Goal: Task Accomplishment & Management: Complete application form

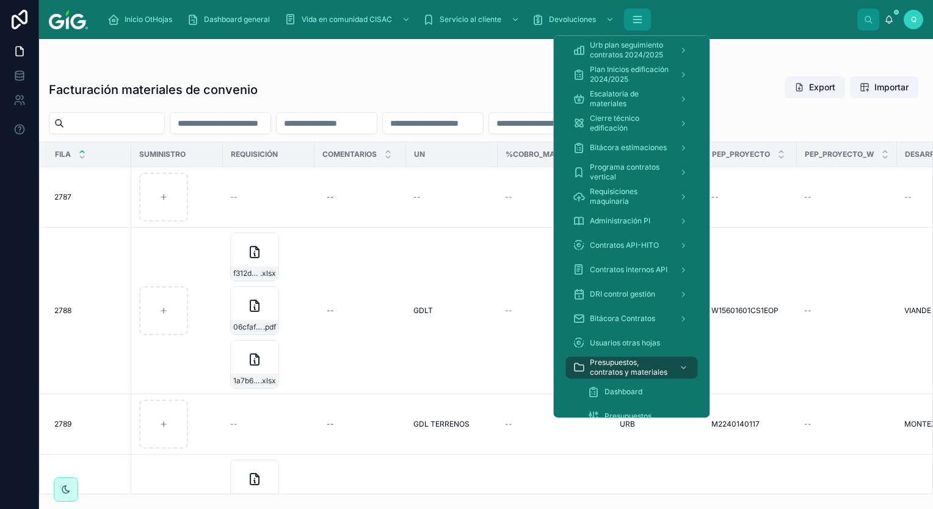
click at [641, 23] on icon "scrollable content" at bounding box center [637, 23] width 8 height 0
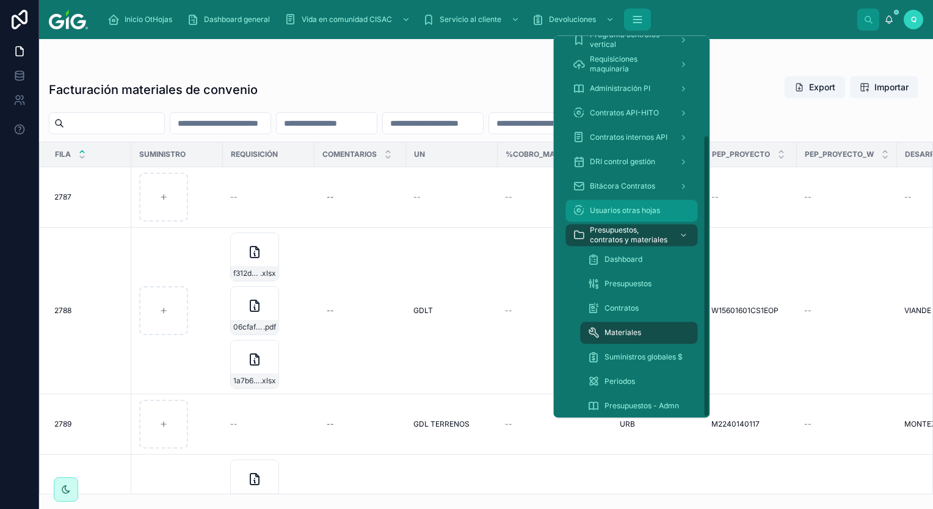
scroll to position [136, 0]
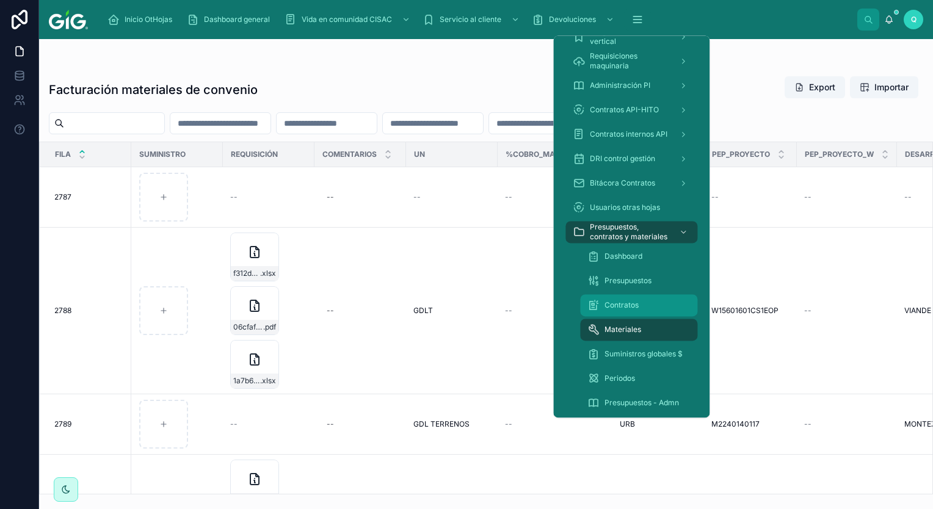
click at [637, 301] on span "Contratos" at bounding box center [621, 305] width 34 height 10
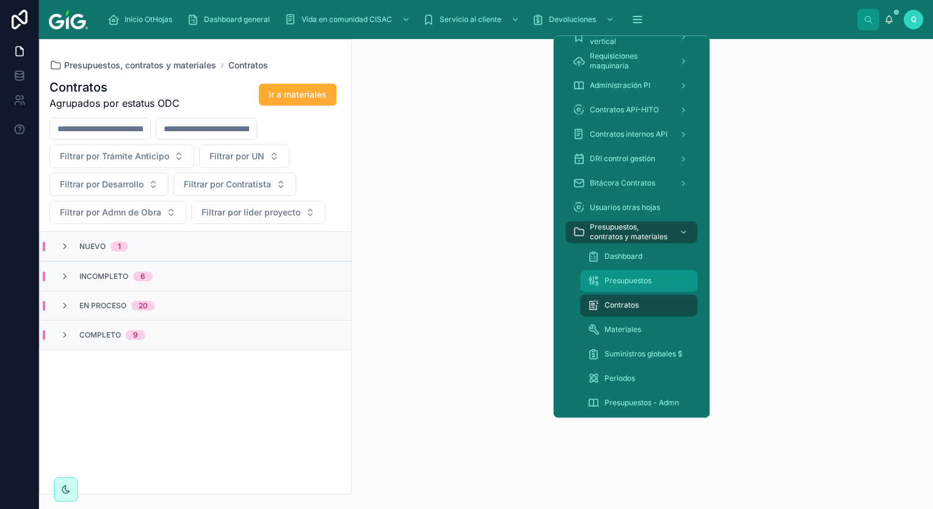
click at [637, 277] on span "Presupuestos" at bounding box center [627, 281] width 47 height 10
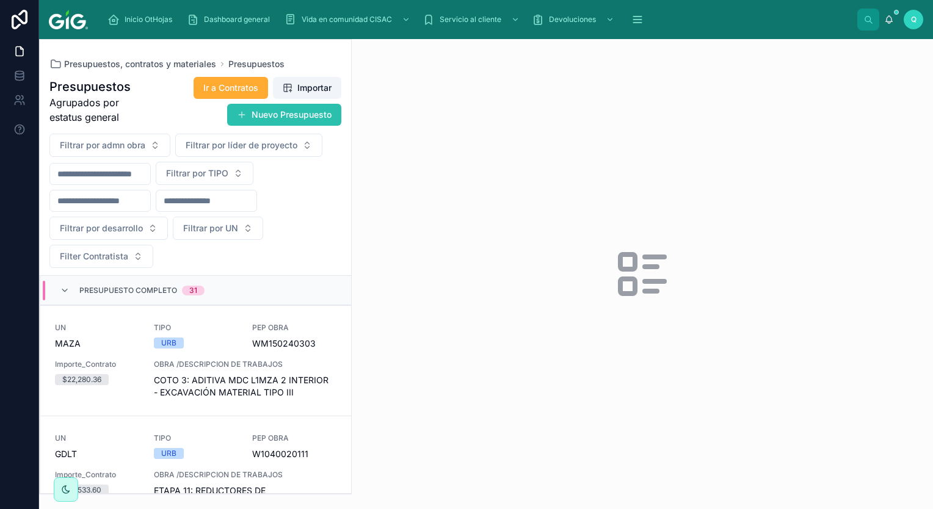
click at [293, 117] on button "Nuevo Presupuesto" at bounding box center [284, 115] width 114 height 22
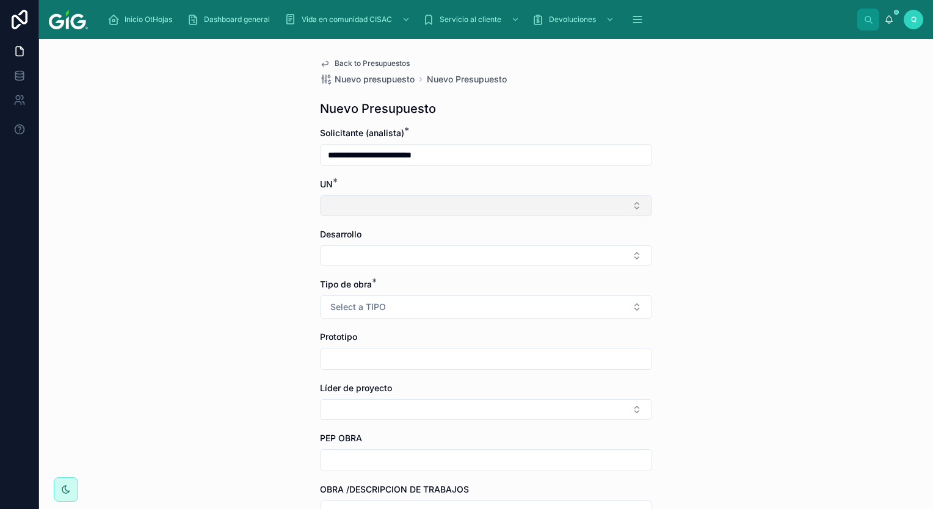
click at [441, 210] on button "Select Button" at bounding box center [486, 205] width 332 height 21
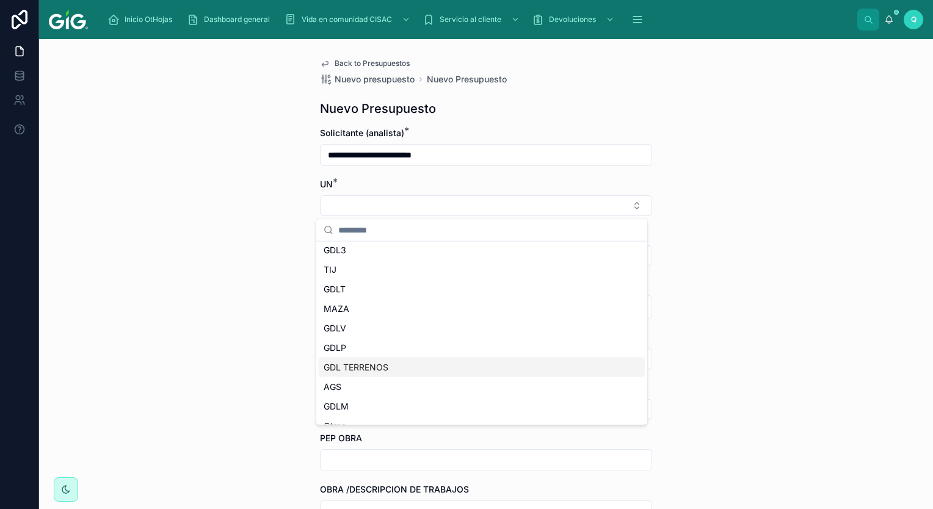
scroll to position [37, 0]
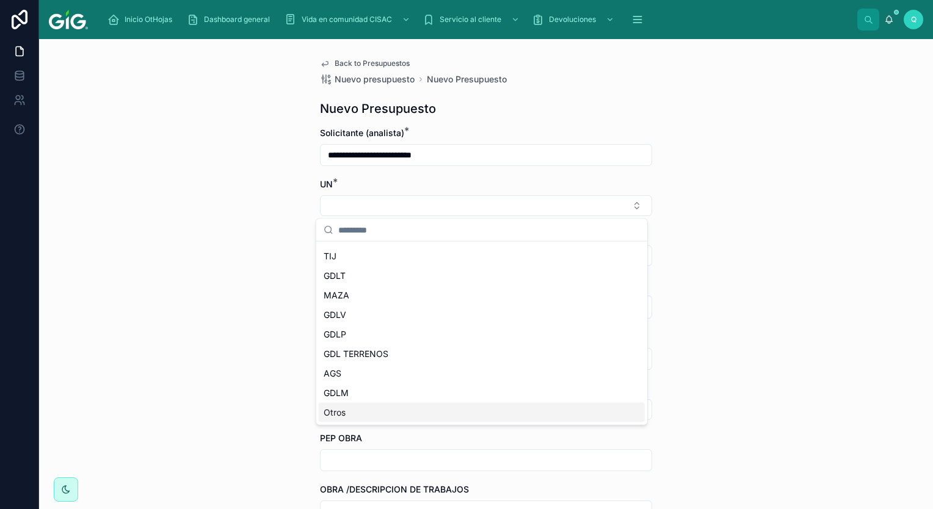
click at [388, 414] on div "Otros" at bounding box center [482, 413] width 326 height 20
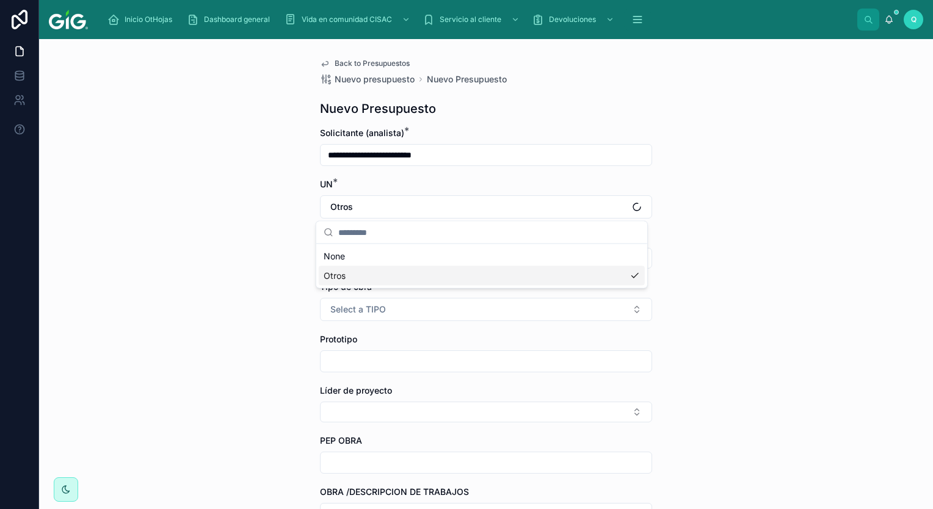
scroll to position [0, 0]
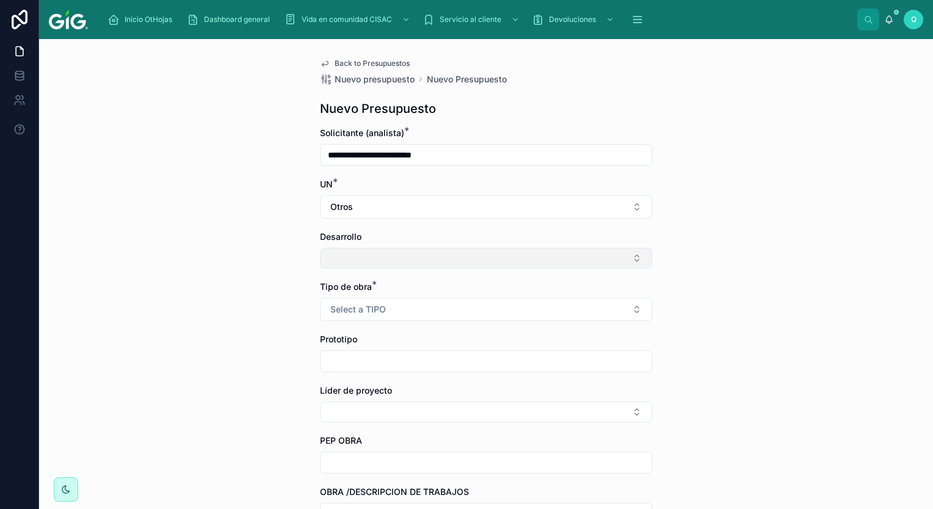
click at [440, 250] on button "Select Button" at bounding box center [486, 258] width 332 height 21
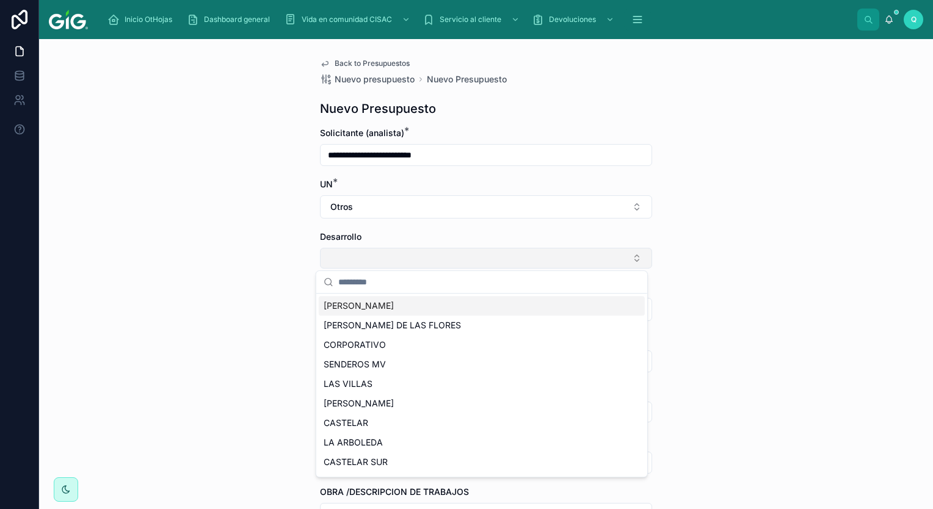
click at [427, 262] on button "Select Button" at bounding box center [486, 258] width 332 height 21
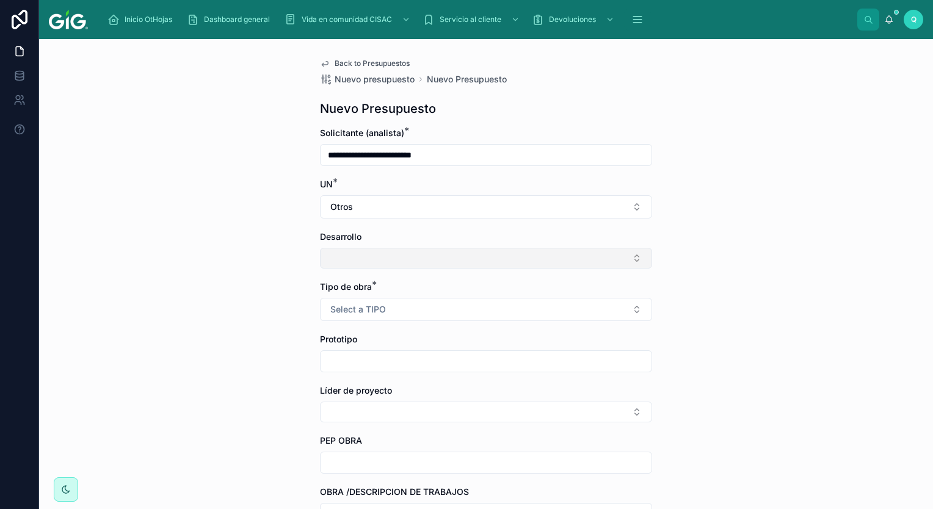
click at [427, 262] on button "Select Button" at bounding box center [486, 258] width 332 height 21
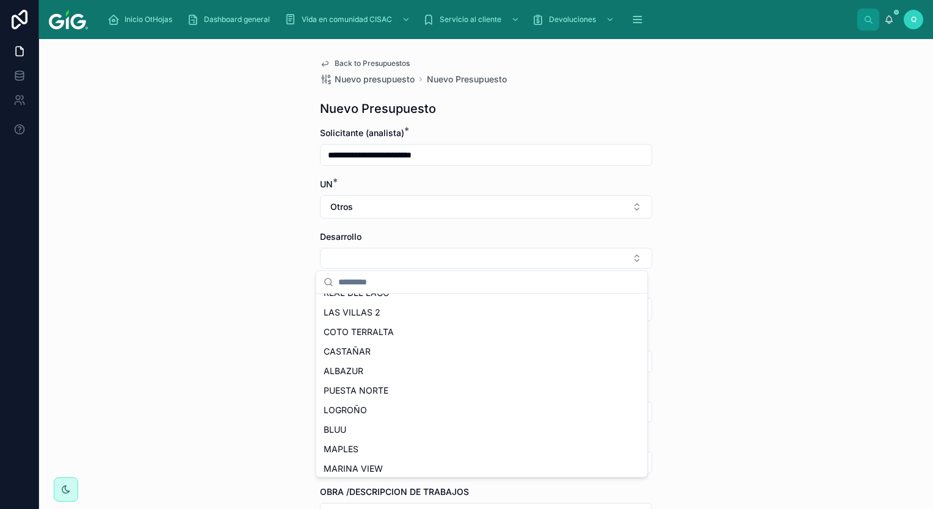
scroll to position [305, 0]
click at [410, 280] on input "text" at bounding box center [489, 282] width 302 height 22
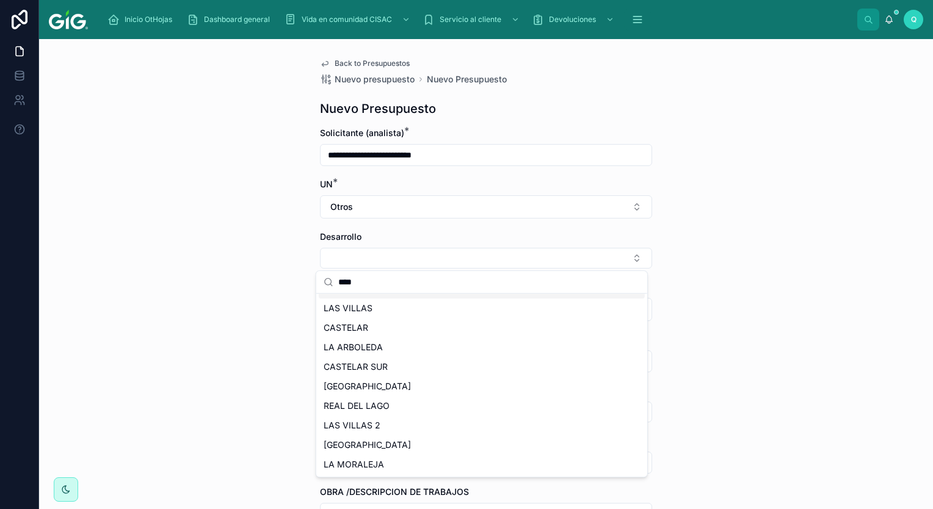
scroll to position [0, 0]
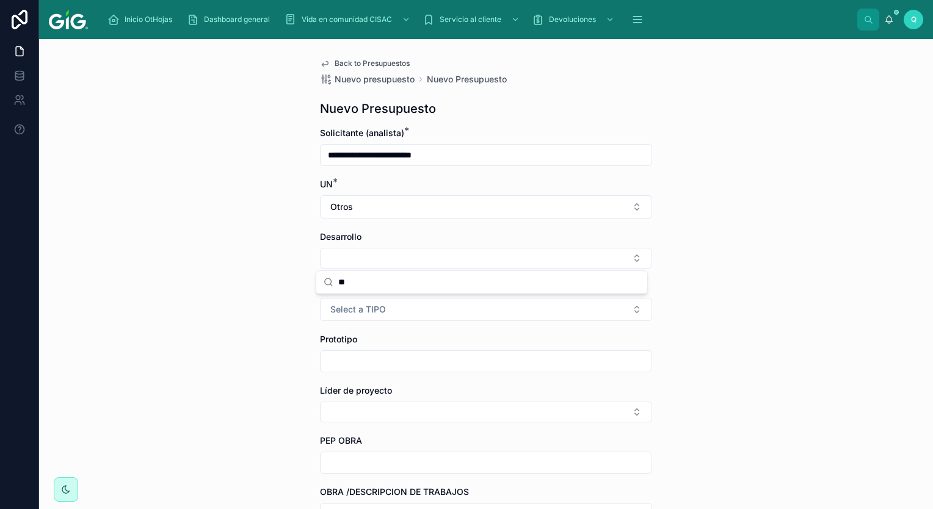
type input "*"
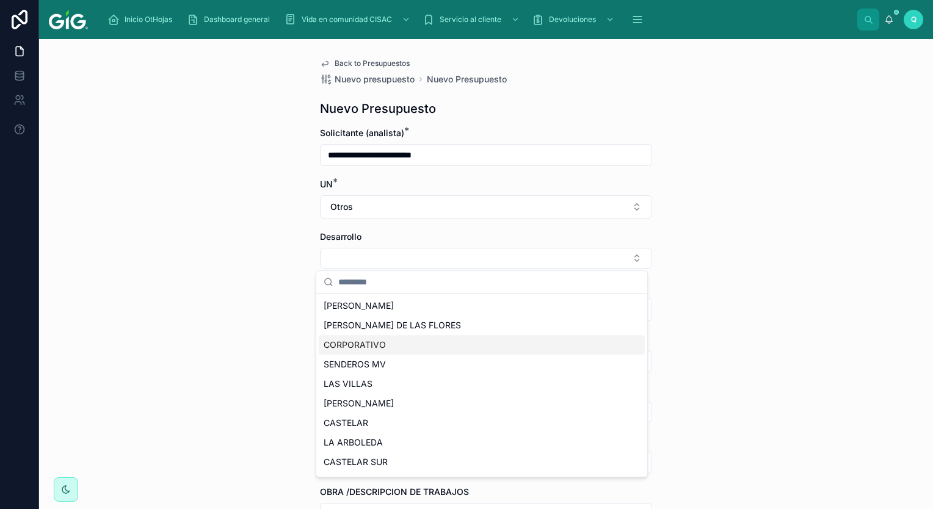
click at [393, 347] on div "CORPORATIVO" at bounding box center [482, 345] width 326 height 20
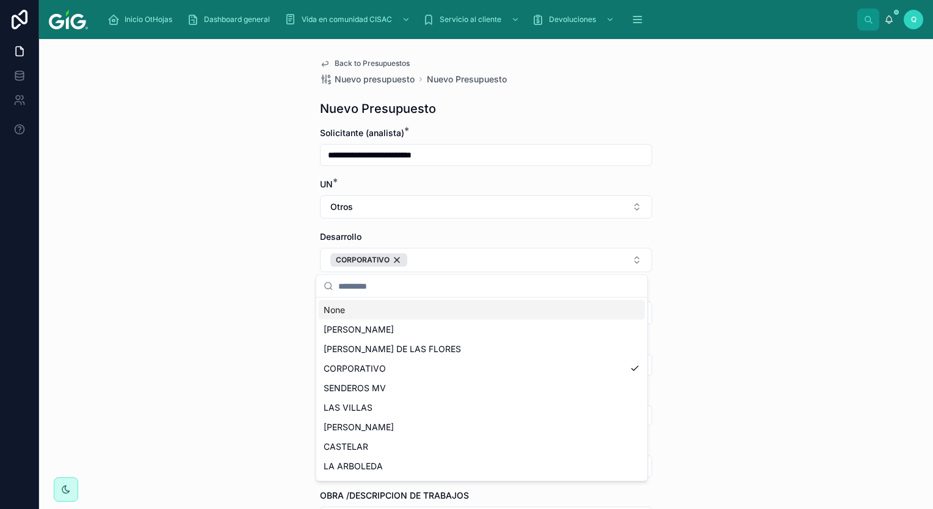
click at [386, 286] on input "text" at bounding box center [489, 286] width 302 height 22
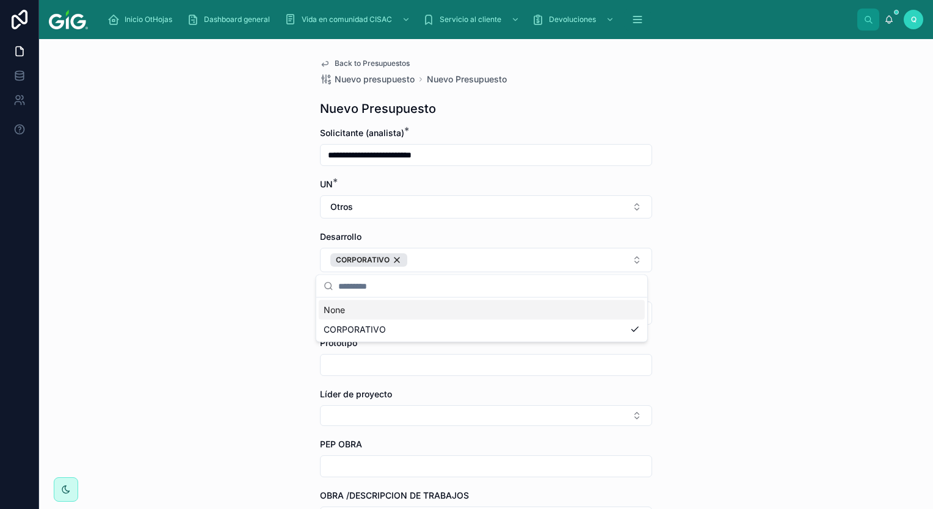
click at [774, 302] on div "**********" at bounding box center [486, 274] width 894 height 470
click at [472, 316] on button "Select a TIPO" at bounding box center [486, 313] width 332 height 23
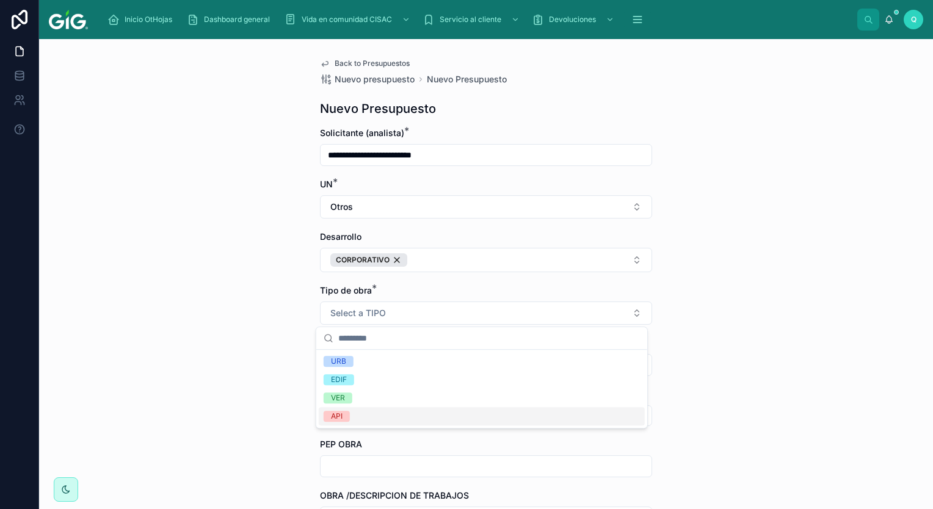
click at [340, 419] on div "API" at bounding box center [337, 416] width 12 height 11
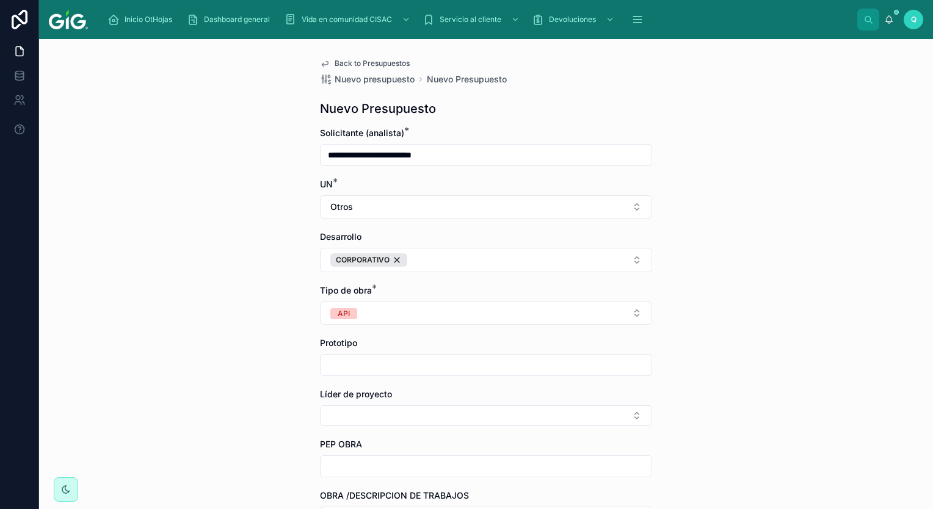
click at [391, 375] on div at bounding box center [486, 365] width 332 height 22
click at [389, 368] on input "text" at bounding box center [486, 365] width 331 height 17
click at [414, 412] on button "Select Button" at bounding box center [486, 415] width 332 height 21
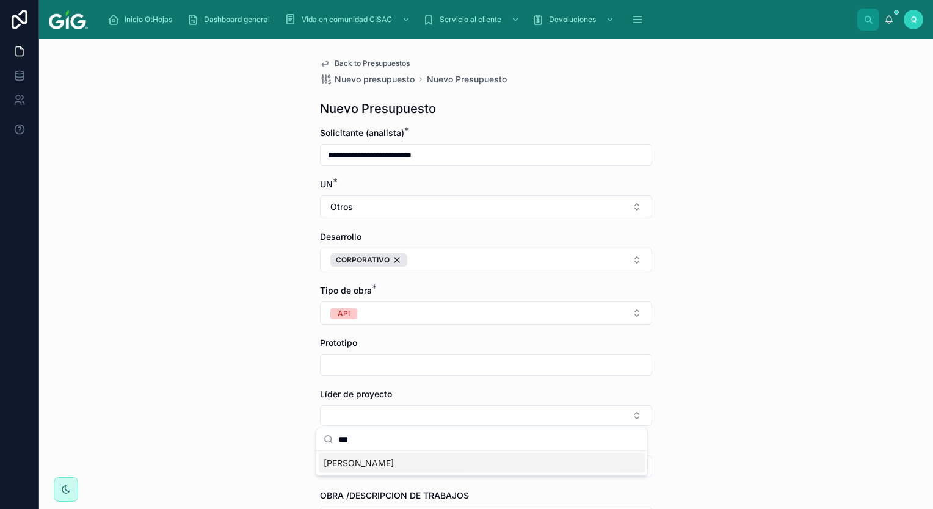
type input "***"
click at [394, 467] on span "[PERSON_NAME]" at bounding box center [359, 463] width 70 height 12
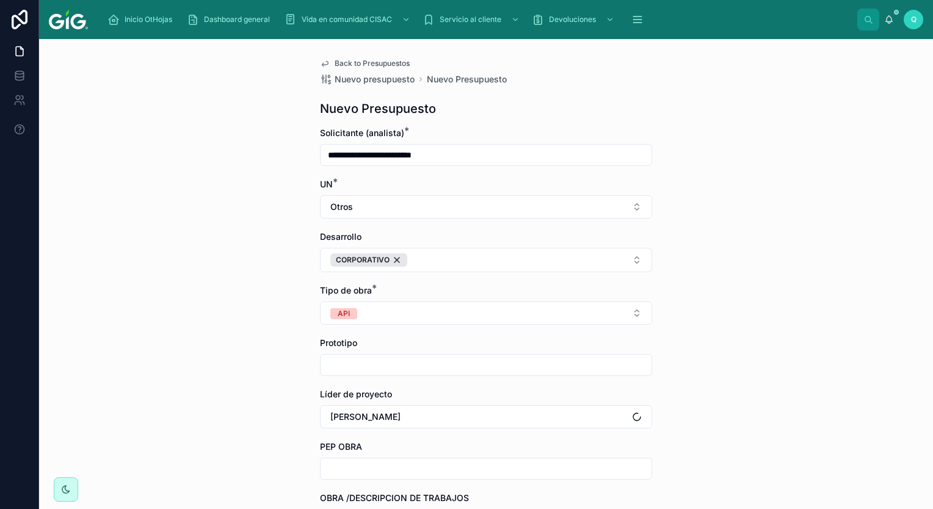
scroll to position [61, 0]
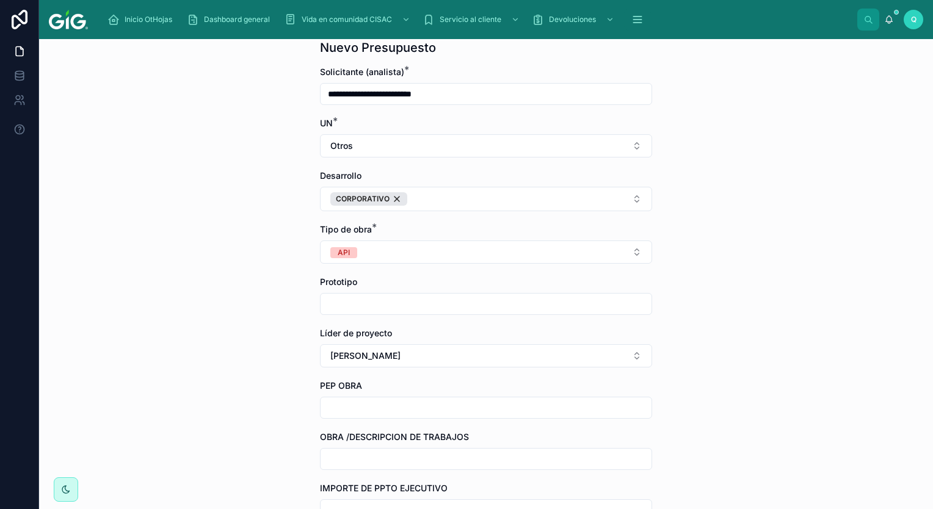
click at [407, 404] on input "text" at bounding box center [486, 407] width 331 height 17
click at [768, 347] on div "**********" at bounding box center [486, 274] width 894 height 470
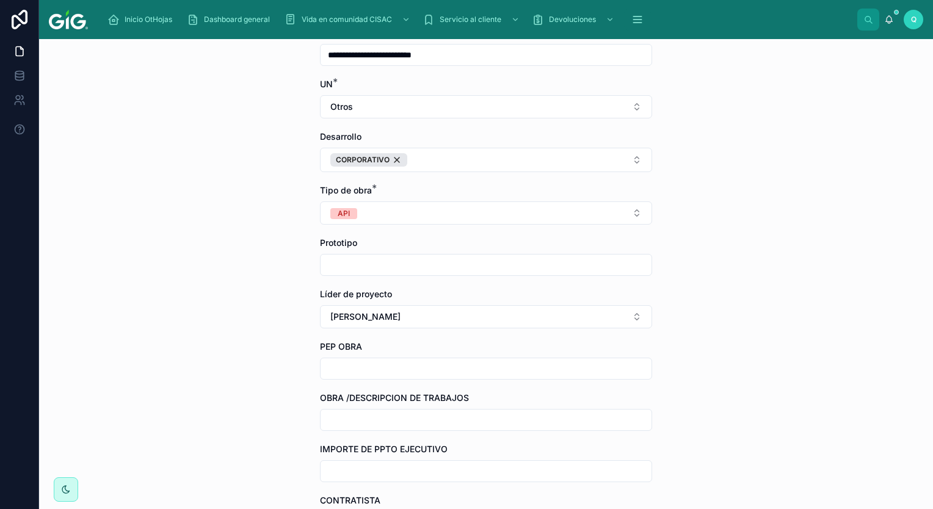
scroll to position [122, 0]
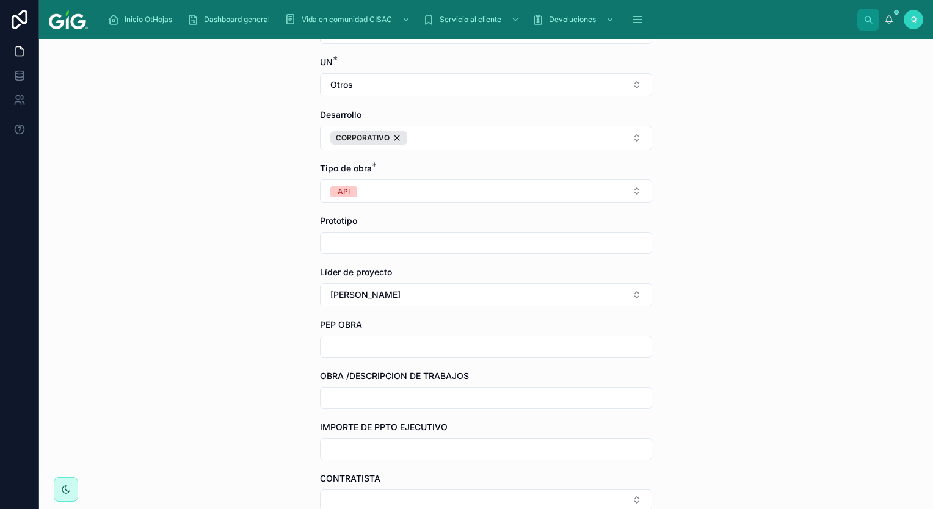
click at [431, 351] on input "text" at bounding box center [486, 346] width 331 height 17
click at [384, 343] on input "text" at bounding box center [486, 346] width 331 height 17
paste input "*********"
type input "*********"
click at [475, 396] on input "text" at bounding box center [486, 398] width 331 height 17
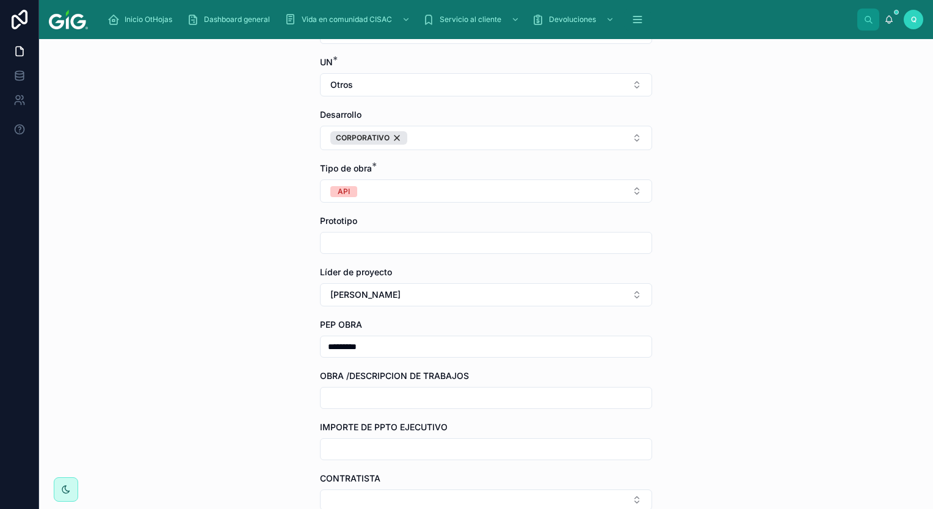
click at [747, 370] on div "**********" at bounding box center [486, 274] width 894 height 470
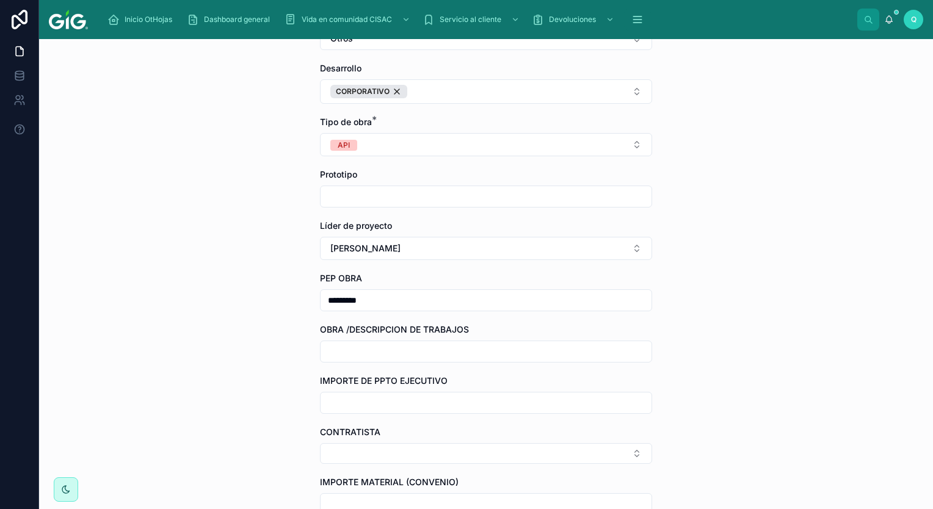
scroll to position [244, 0]
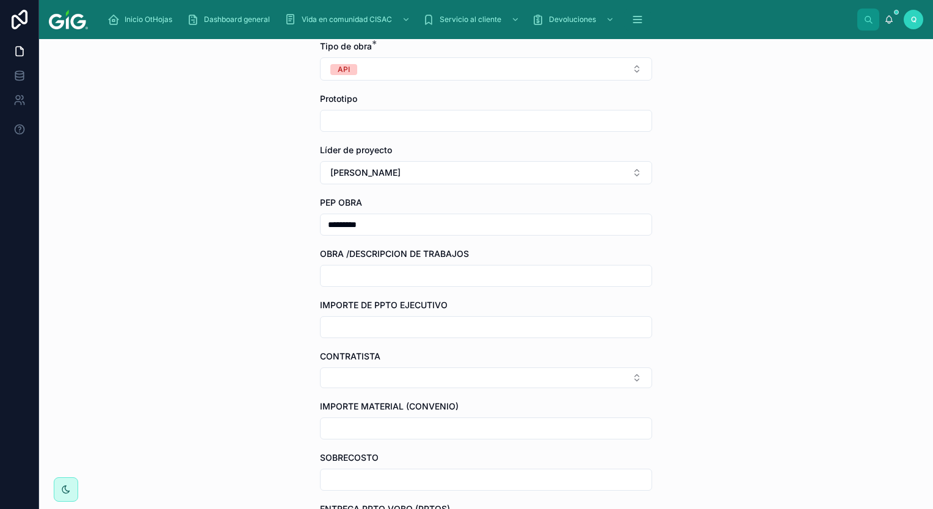
click at [397, 277] on input "text" at bounding box center [486, 275] width 331 height 17
click at [406, 290] on form "**********" at bounding box center [486, 413] width 332 height 1060
click at [406, 273] on input "text" at bounding box center [486, 275] width 331 height 17
paste input "**********"
type input "**********"
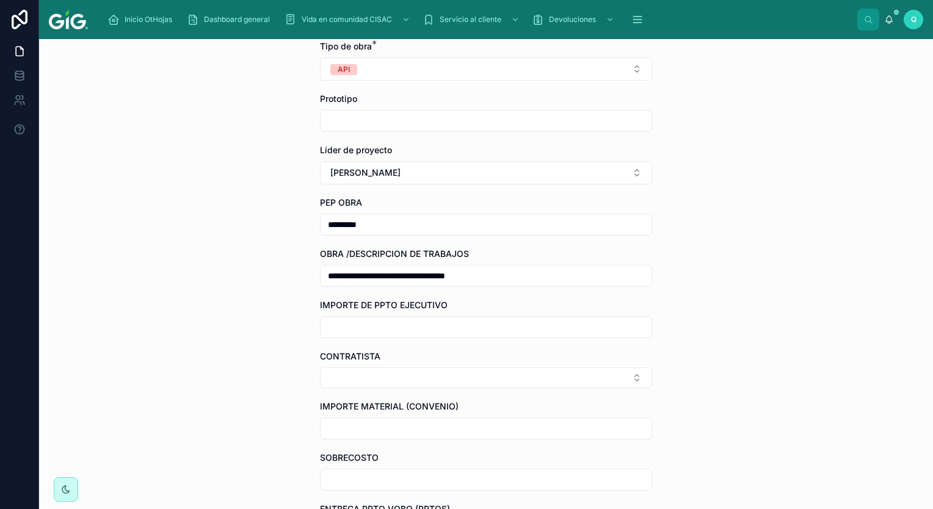
click at [703, 285] on div "**********" at bounding box center [486, 274] width 894 height 470
click at [470, 328] on input "text" at bounding box center [486, 327] width 331 height 17
click at [375, 327] on input "text" at bounding box center [486, 327] width 331 height 17
paste input "**********"
click at [328, 325] on input "**********" at bounding box center [486, 327] width 331 height 17
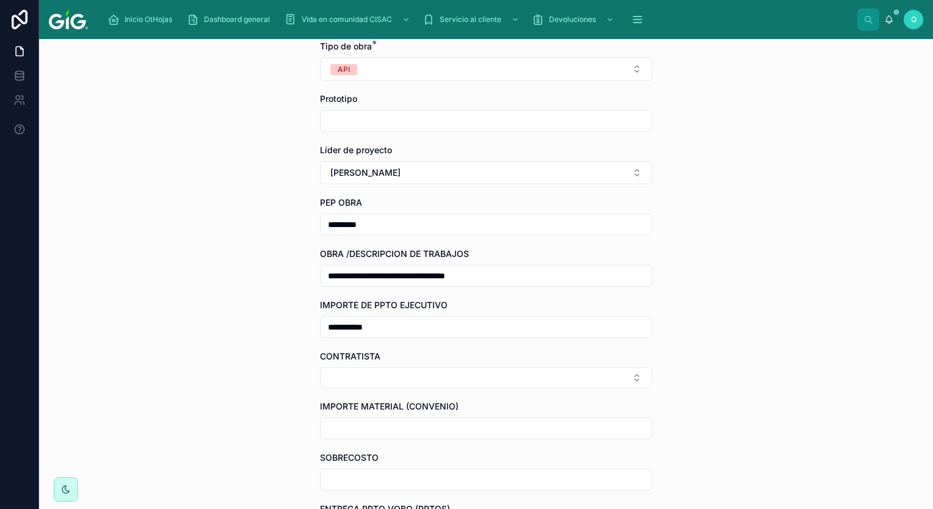
type input "**********"
click button "CORPORATIVO" at bounding box center [368, 15] width 77 height 13
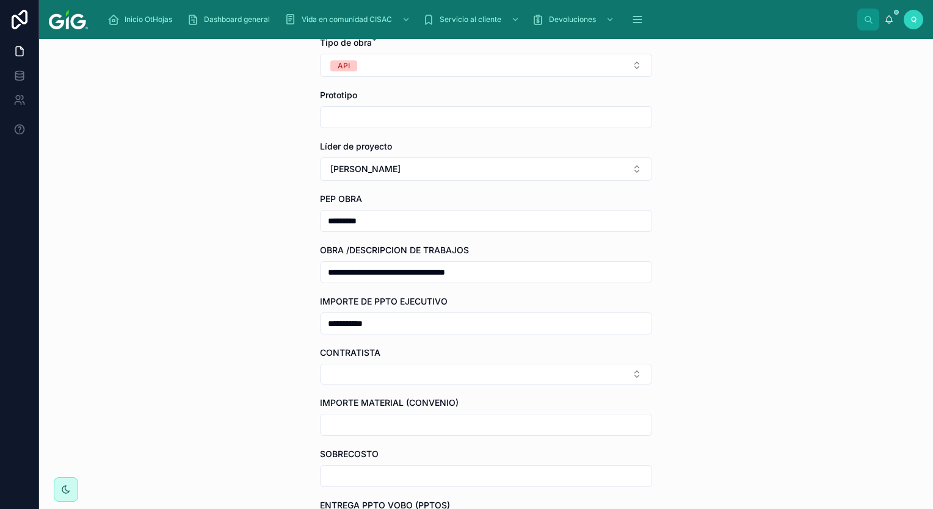
scroll to position [240, 0]
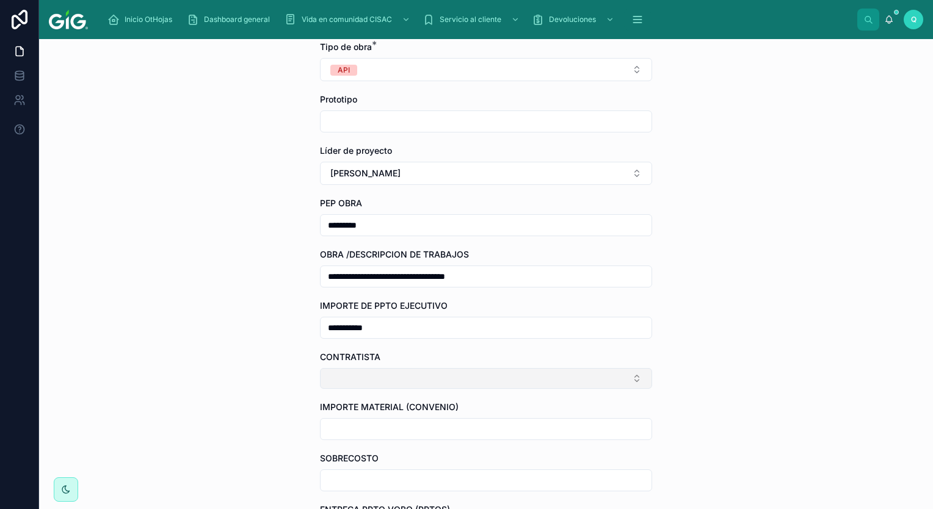
click at [382, 368] on button "Select Button" at bounding box center [486, 378] width 332 height 21
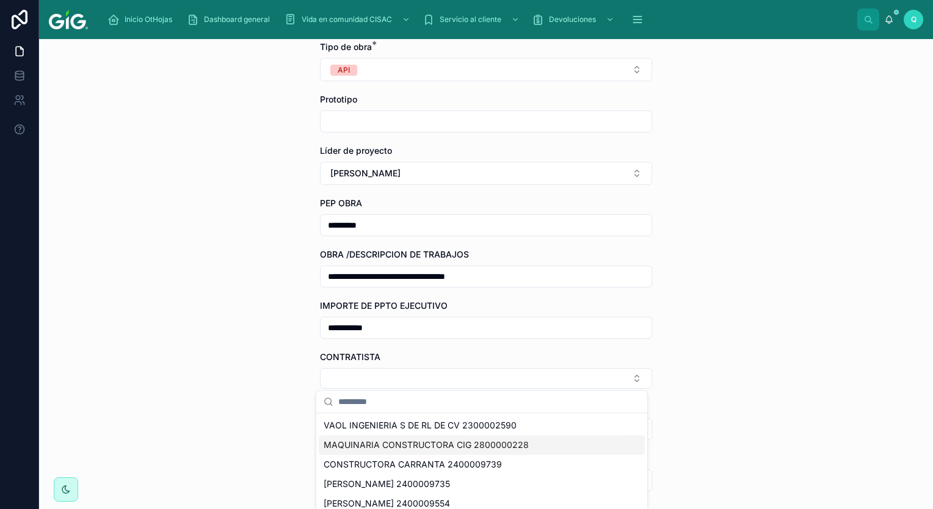
click at [441, 444] on span "MAQUINARIA CONSTRUCTORA CIG 2800000228" at bounding box center [426, 445] width 205 height 12
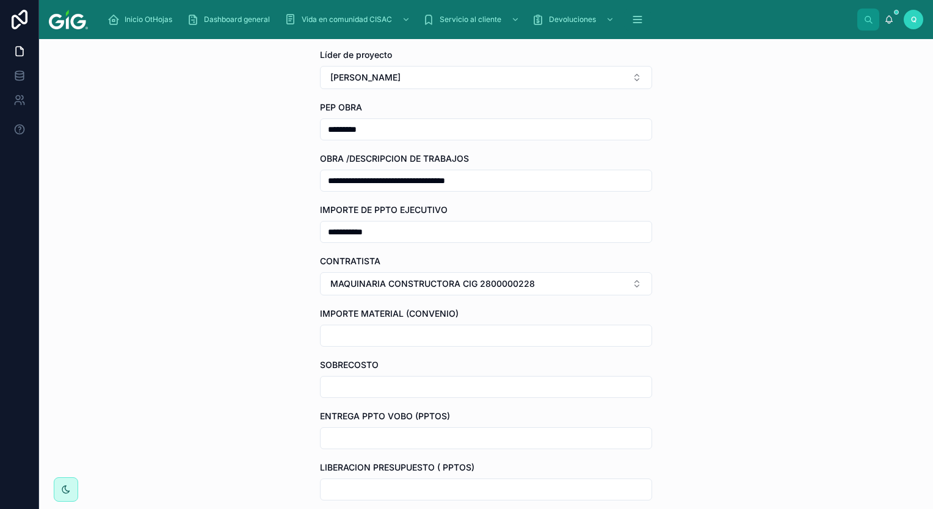
scroll to position [362, 0]
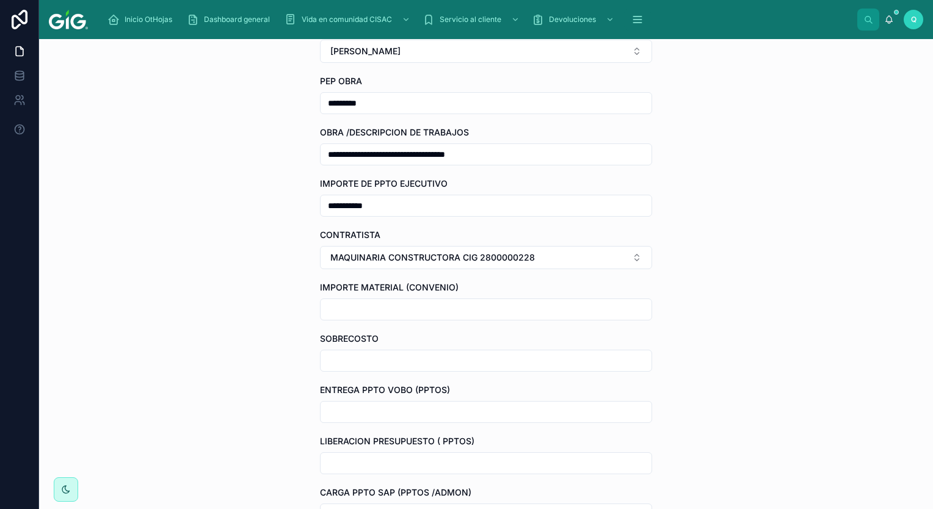
click at [383, 312] on input "text" at bounding box center [486, 309] width 331 height 17
click at [653, 355] on div "**********" at bounding box center [486, 250] width 352 height 1147
click at [536, 361] on input "text" at bounding box center [486, 360] width 331 height 17
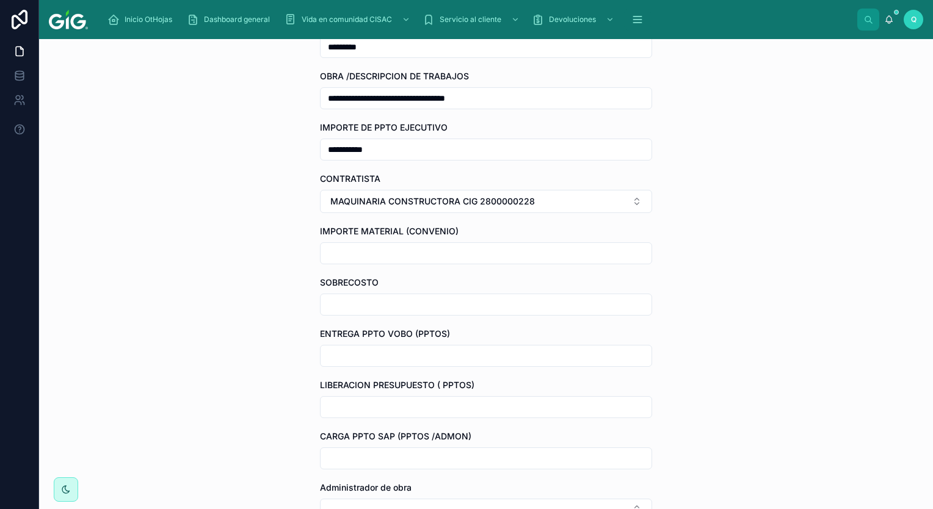
scroll to position [484, 0]
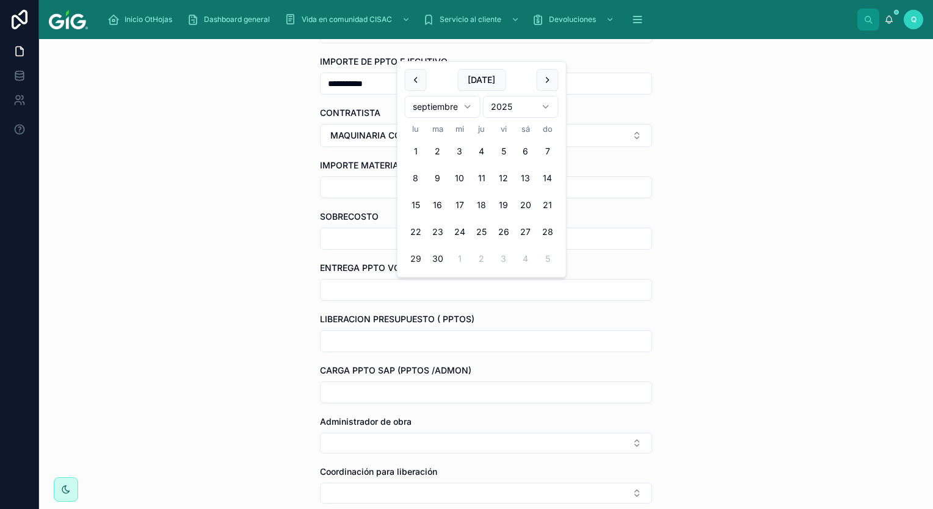
click at [426, 285] on input "text" at bounding box center [486, 289] width 331 height 17
click at [417, 258] on button "29" at bounding box center [416, 259] width 22 height 22
type input "*********"
click at [432, 346] on input "text" at bounding box center [486, 341] width 331 height 17
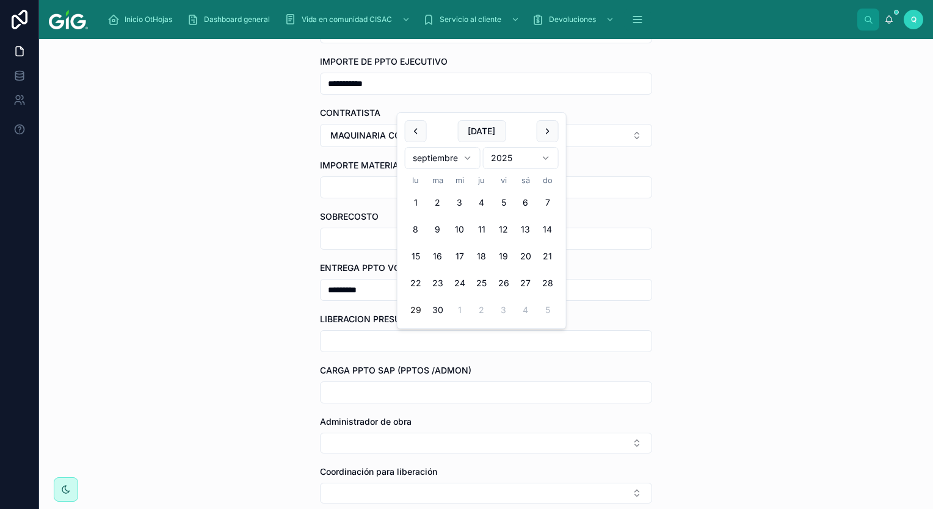
click at [417, 311] on button "29" at bounding box center [416, 310] width 22 height 22
type input "*********"
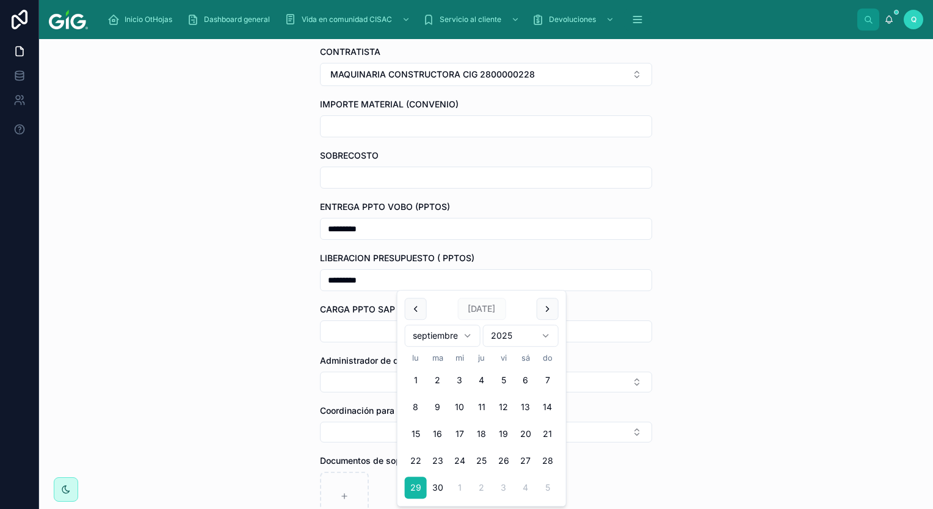
click at [364, 344] on form "**********" at bounding box center [486, 111] width 332 height 1059
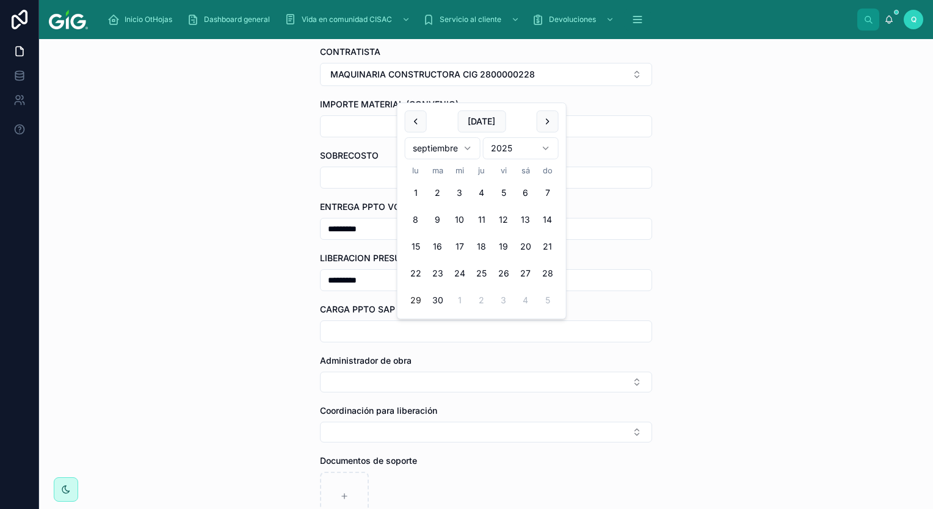
click at [359, 333] on input "text" at bounding box center [486, 331] width 331 height 17
click at [421, 303] on button "29" at bounding box center [416, 300] width 22 height 22
type input "*********"
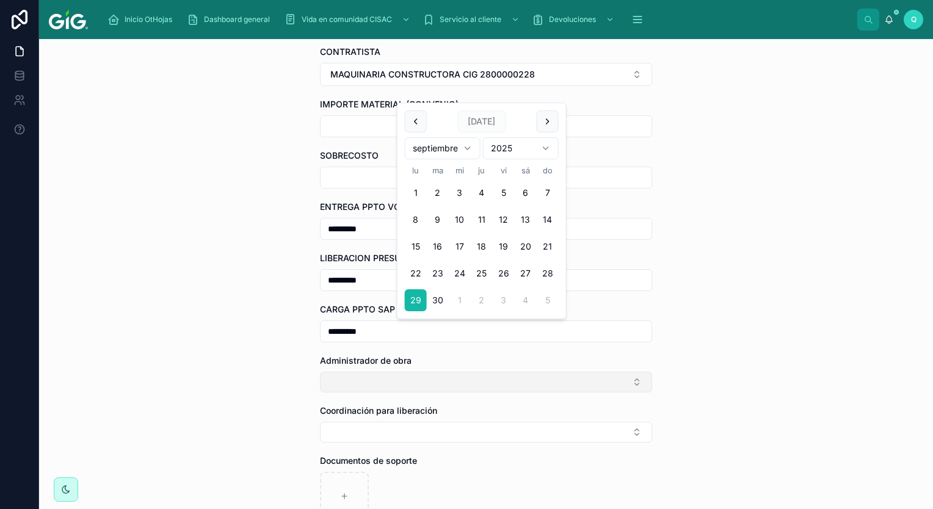
click at [431, 382] on button "Select Button" at bounding box center [486, 382] width 332 height 21
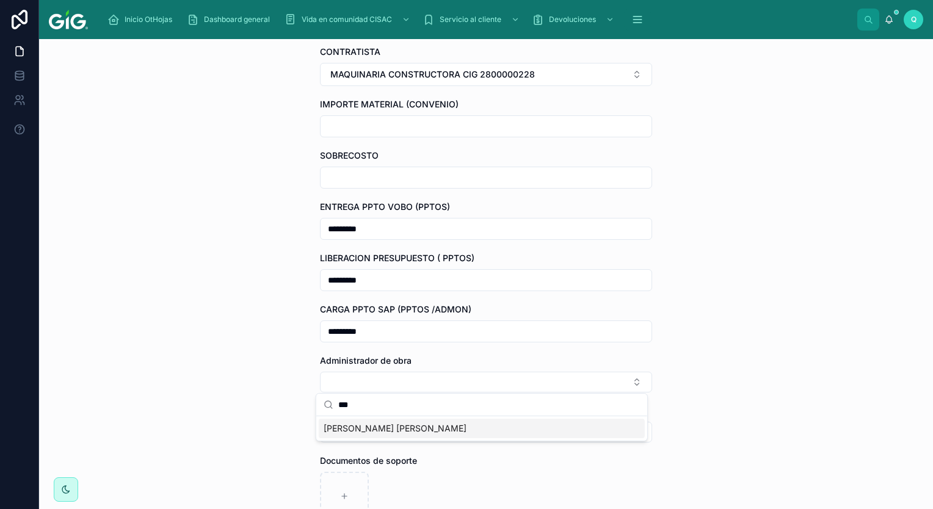
type input "***"
click at [430, 425] on span "[PERSON_NAME] [PERSON_NAME]" at bounding box center [395, 429] width 143 height 12
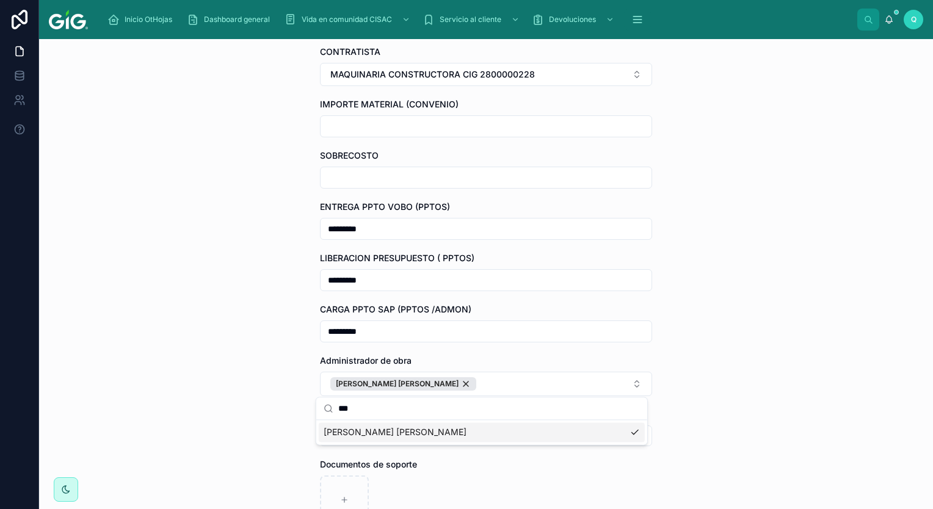
click at [507, 459] on div "Documentos de soporte" at bounding box center [486, 465] width 332 height 12
click at [487, 433] on button "Select Button" at bounding box center [486, 436] width 332 height 21
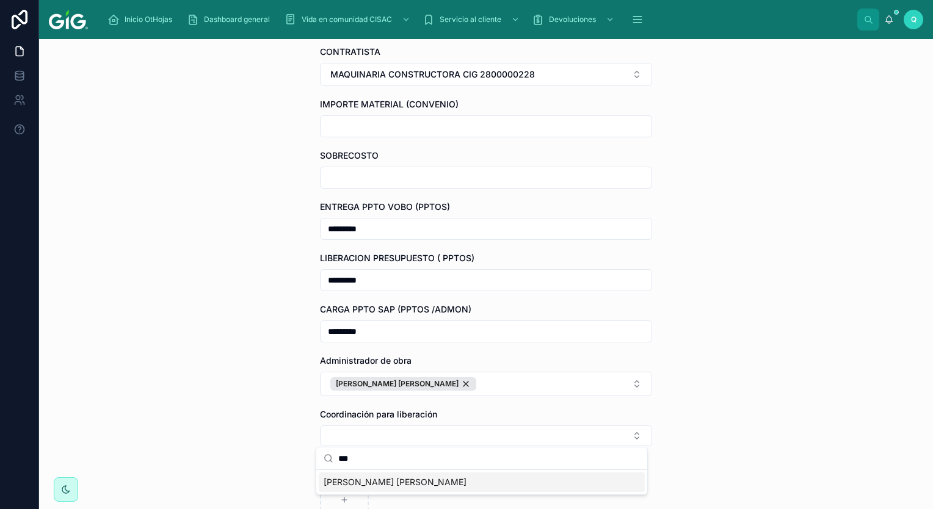
type input "***"
click at [466, 483] on div "[PERSON_NAME] [PERSON_NAME]" at bounding box center [482, 483] width 326 height 20
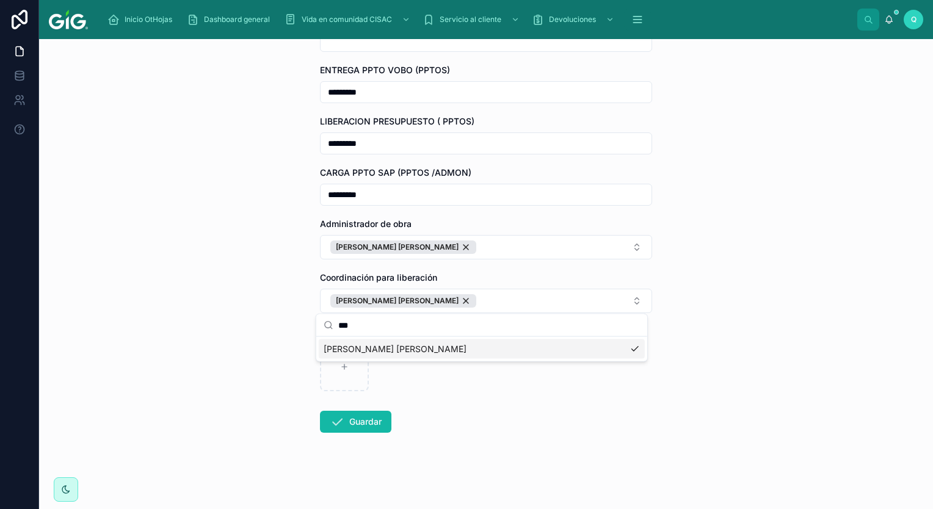
click at [728, 380] on div "**********" at bounding box center [486, 274] width 894 height 470
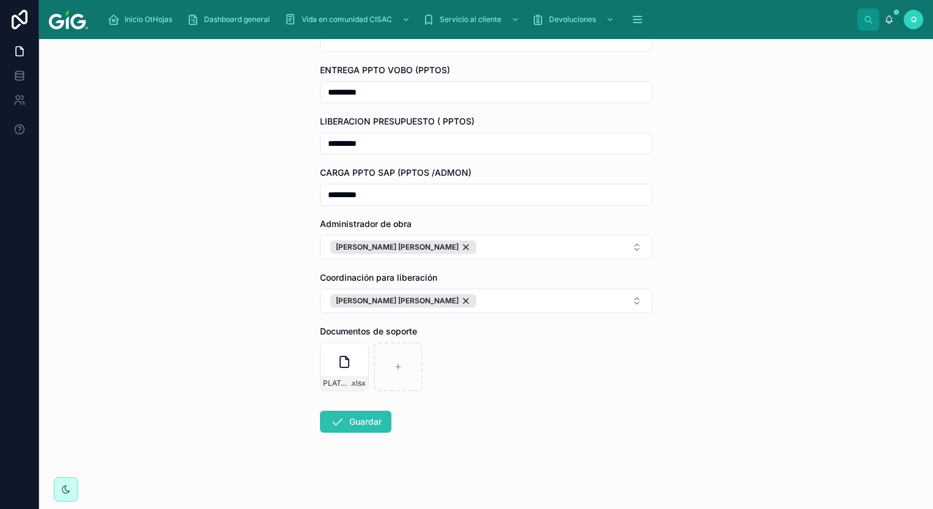
click at [360, 421] on button "Guardar" at bounding box center [355, 422] width 71 height 22
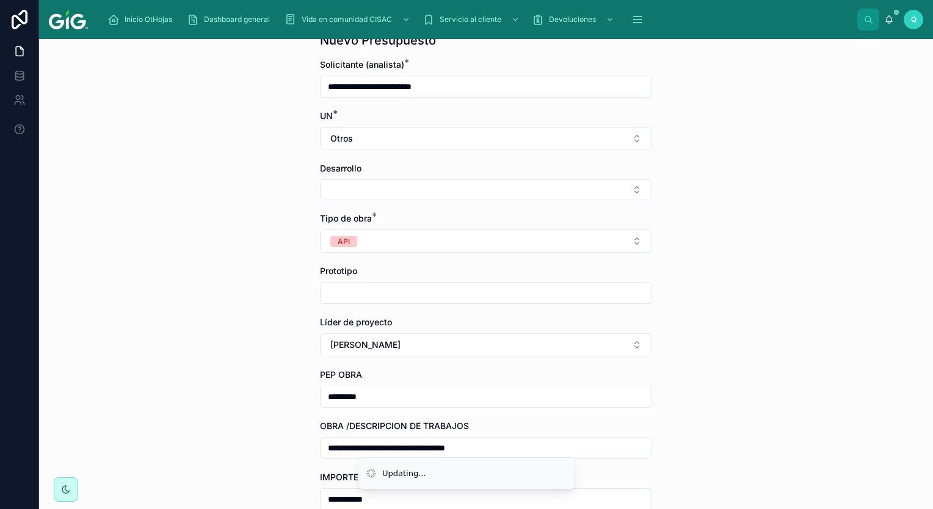
scroll to position [0, 0]
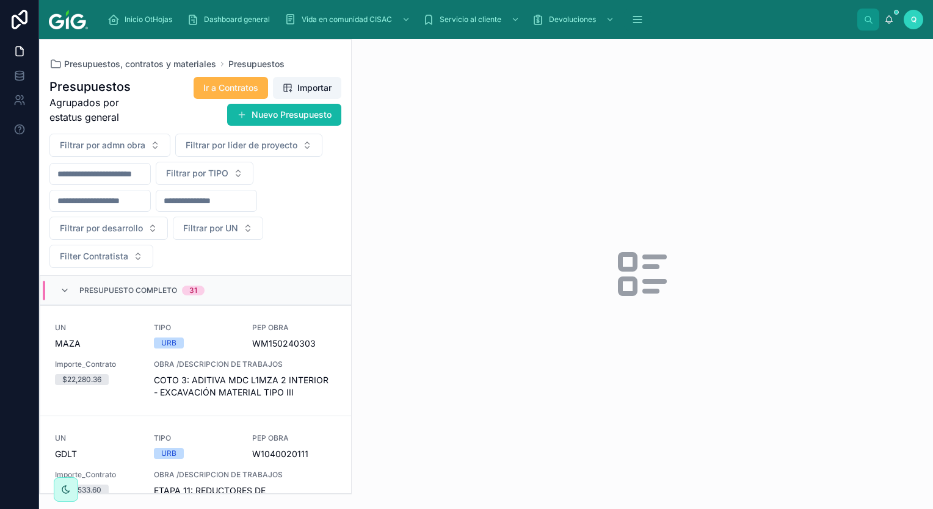
click at [227, 89] on span "Ir a Contratos" at bounding box center [230, 88] width 55 height 12
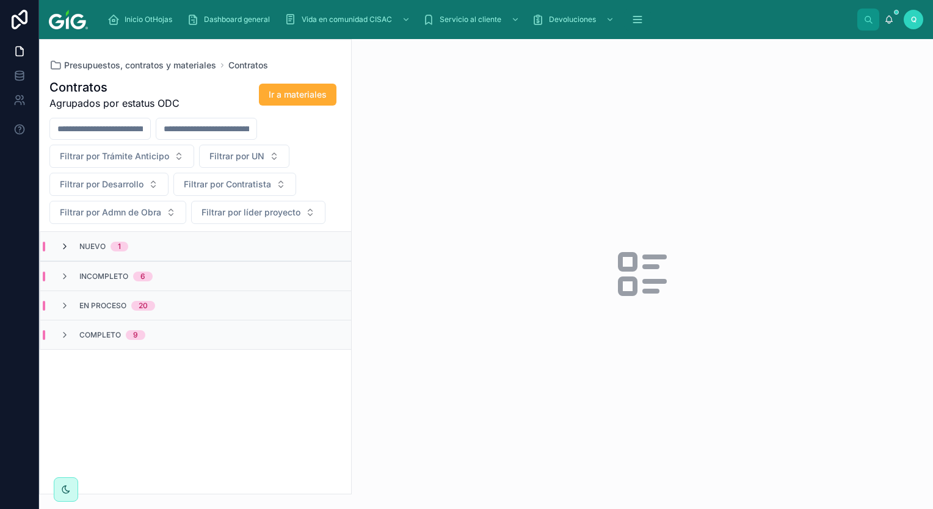
click at [62, 245] on icon at bounding box center [65, 247] width 10 height 10
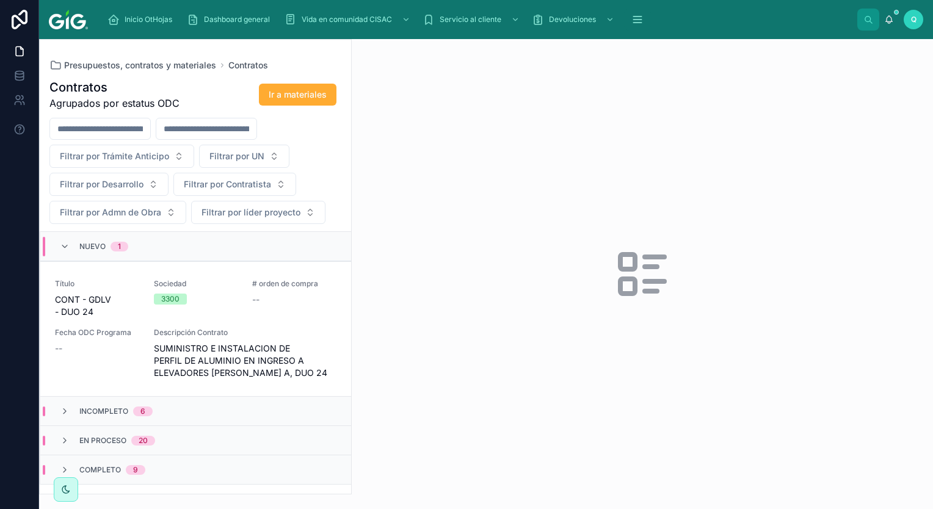
click at [62, 245] on icon at bounding box center [65, 247] width 10 height 10
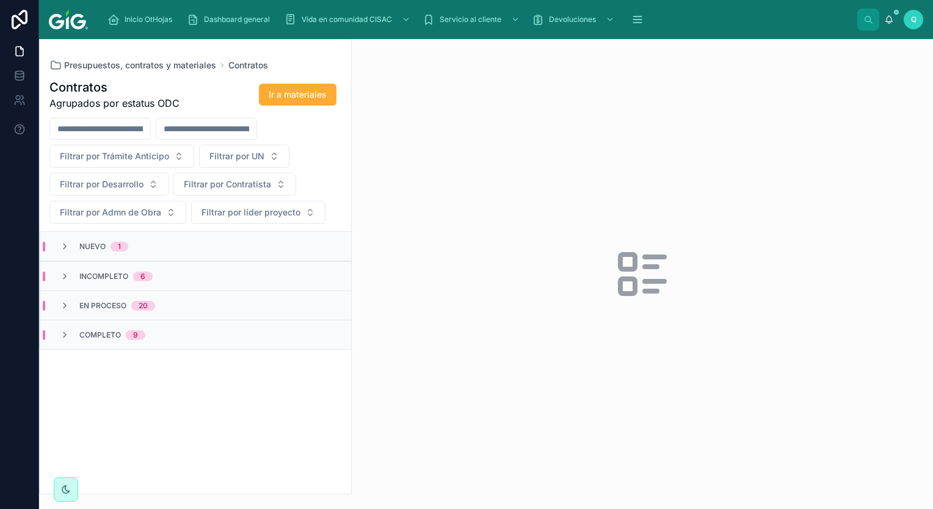
click at [167, 58] on div "Presupuestos, contratos y materiales Contratos Contratos Agrupados por estatus …" at bounding box center [195, 266] width 313 height 455
click at [169, 63] on span "Presupuestos, contratos y materiales" at bounding box center [140, 65] width 152 height 12
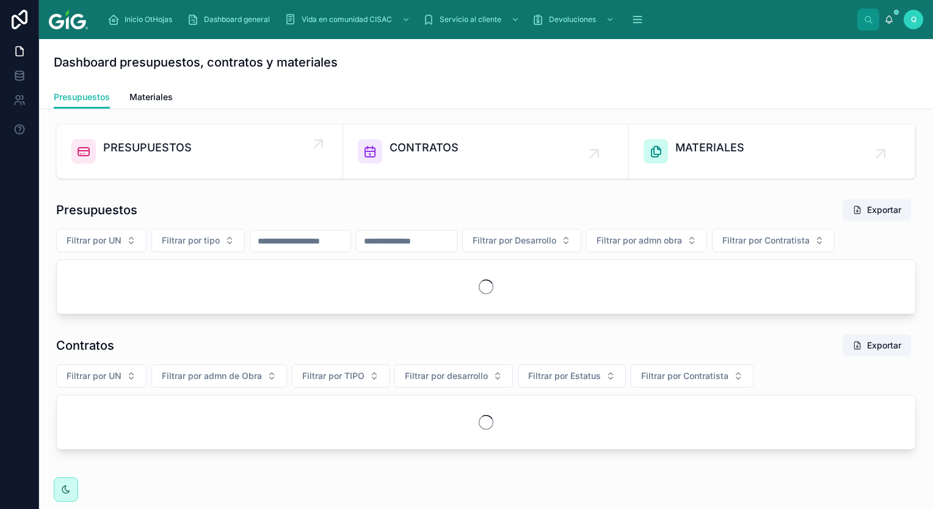
click at [247, 156] on div "PRESUPUESTOS" at bounding box center [199, 151] width 256 height 24
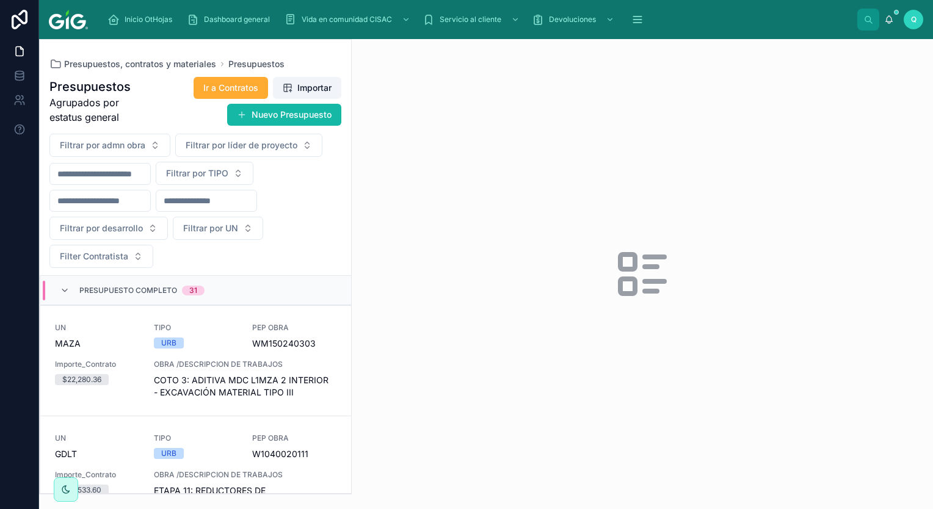
click at [73, 290] on div "Presupuesto Completo 31" at bounding box center [132, 291] width 145 height 20
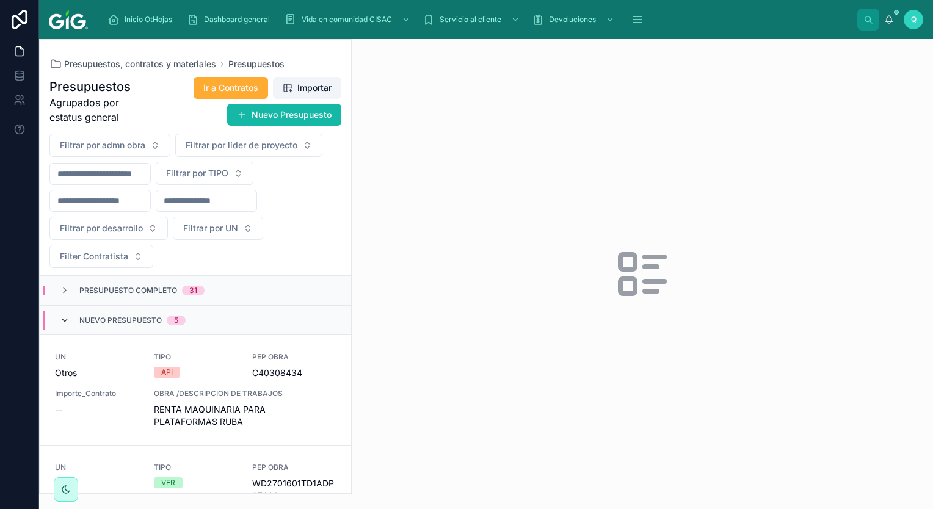
click at [66, 320] on icon at bounding box center [65, 321] width 10 height 10
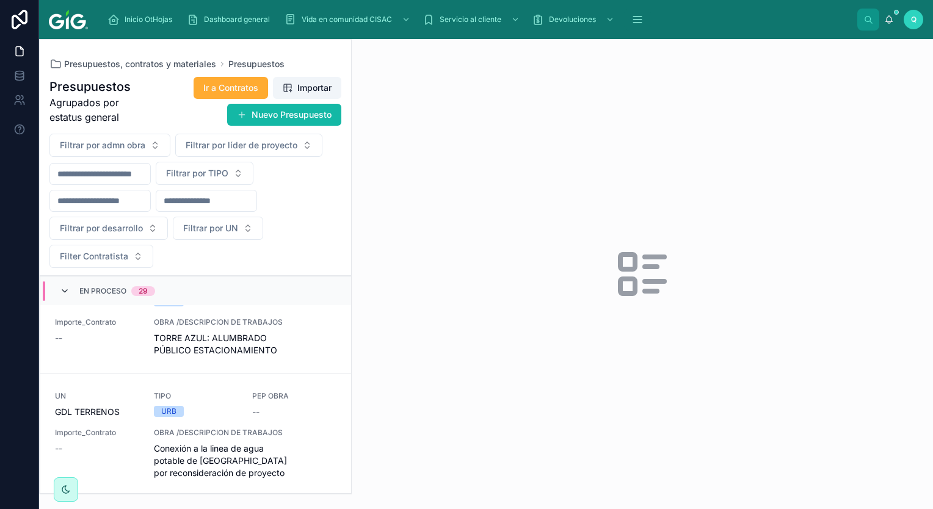
click at [63, 291] on icon at bounding box center [65, 291] width 10 height 10
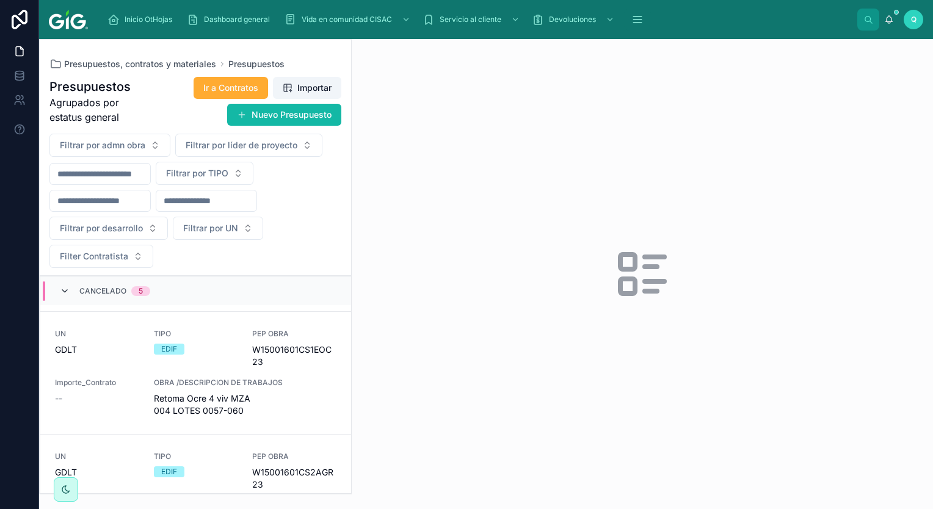
click at [62, 288] on icon at bounding box center [65, 291] width 10 height 10
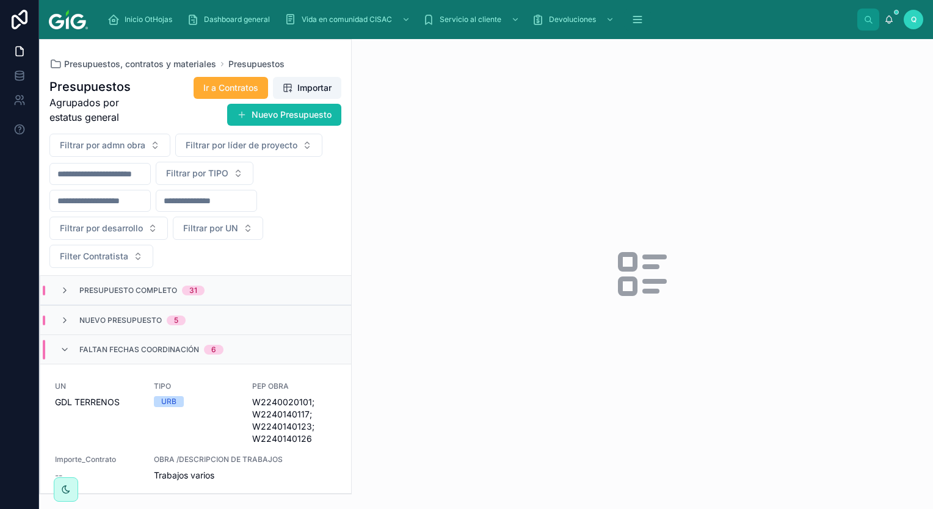
click at [111, 316] on span "Nuevo presupuesto" at bounding box center [120, 321] width 82 height 10
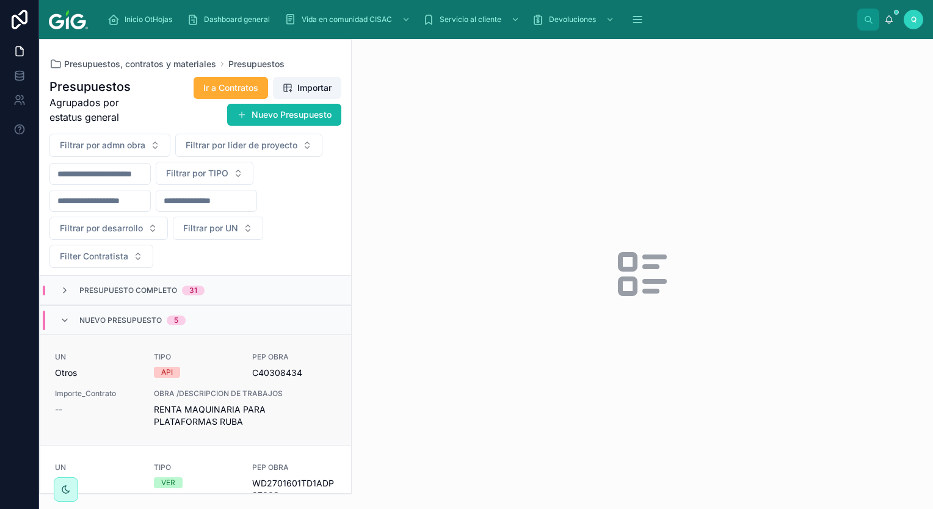
click at [204, 386] on div "UN Otros TIPO API PEP OBRA C40308434 Importe_Contrato -- OBRA /DESCRIPCION DE T…" at bounding box center [195, 390] width 281 height 76
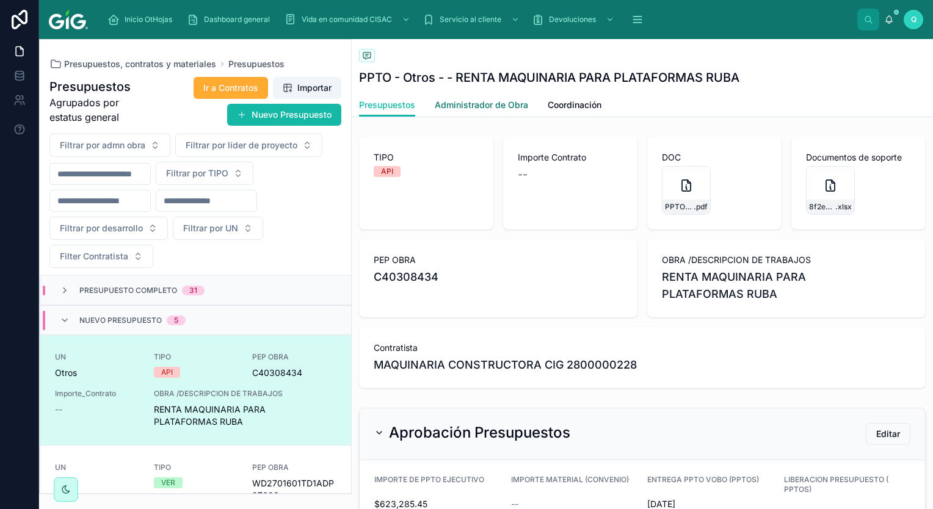
click at [457, 106] on span "Administrador de Obra" at bounding box center [481, 105] width 93 height 12
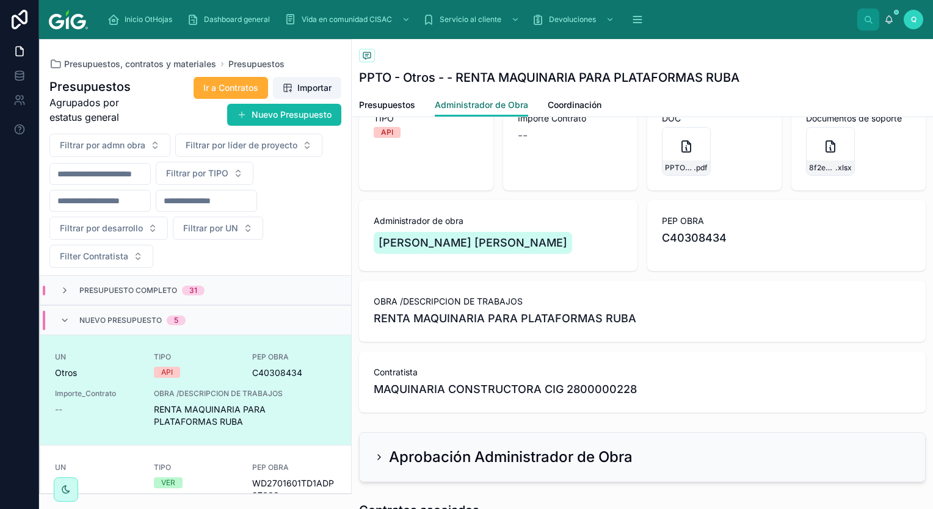
scroll to position [61, 0]
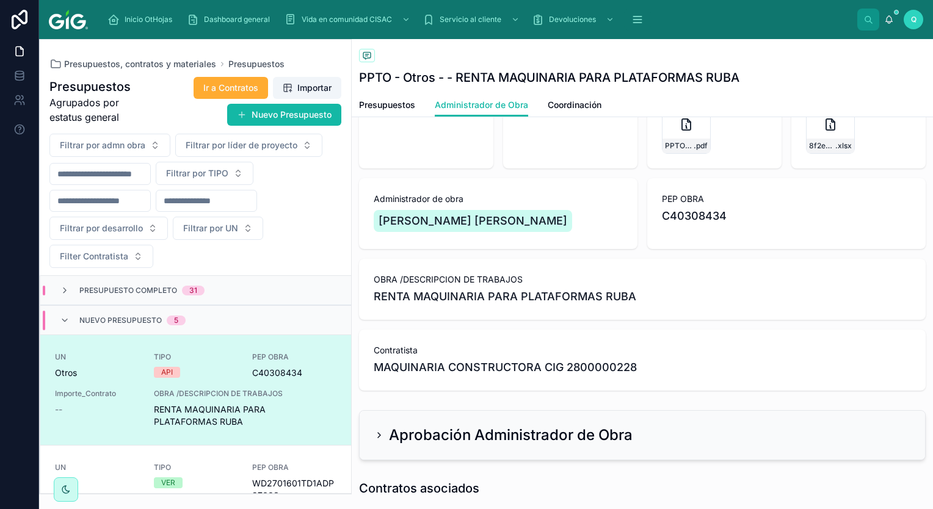
click at [349, 260] on div "Filtrar por admn obra Filtrar por líder de proyecto Filtrar por TIPO Filtrar po…" at bounding box center [195, 201] width 311 height 134
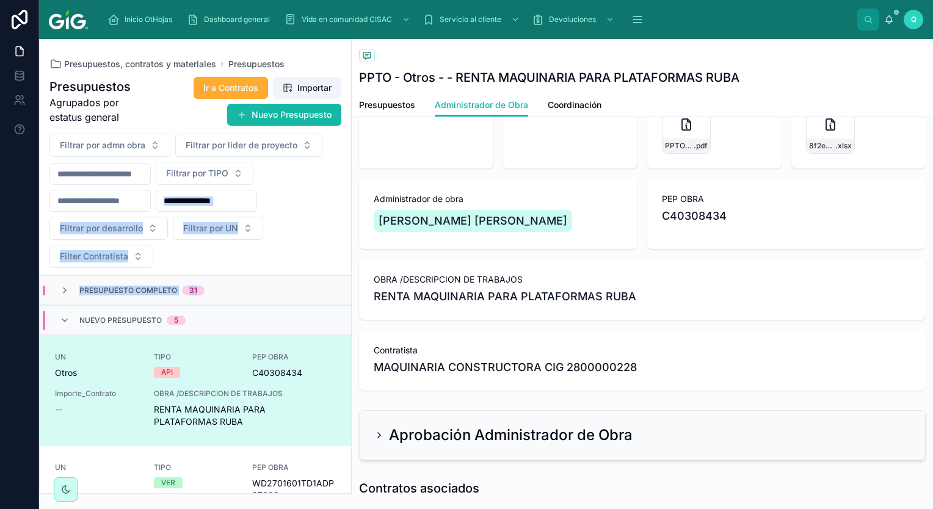
drag, startPoint x: 350, startPoint y: 267, endPoint x: 296, endPoint y: 283, distance: 56.4
click at [296, 283] on div "Presupuestos Agrupados por estatus general Ir a Contratos Importar Nuevo Presup…" at bounding box center [195, 281] width 311 height 425
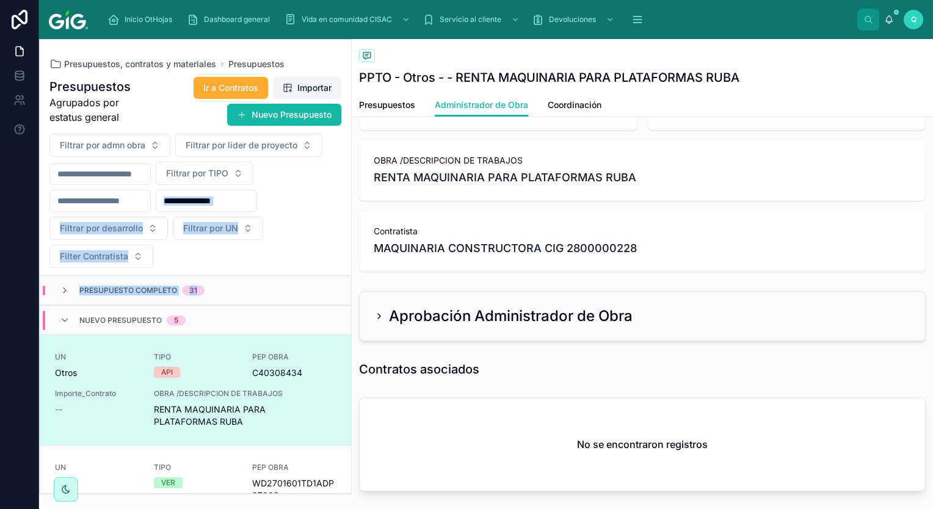
scroll to position [183, 0]
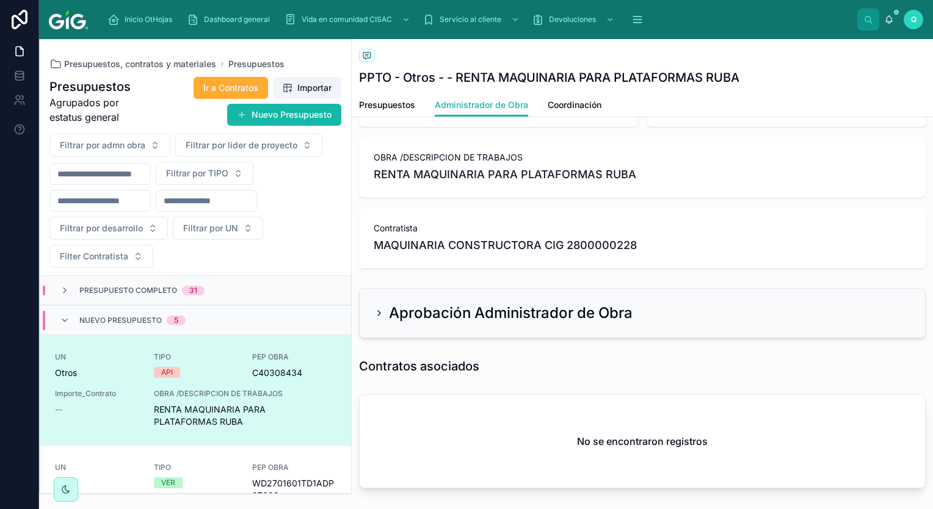
click at [504, 316] on h2 "Aprobación Administrador de Obra" at bounding box center [511, 313] width 244 height 20
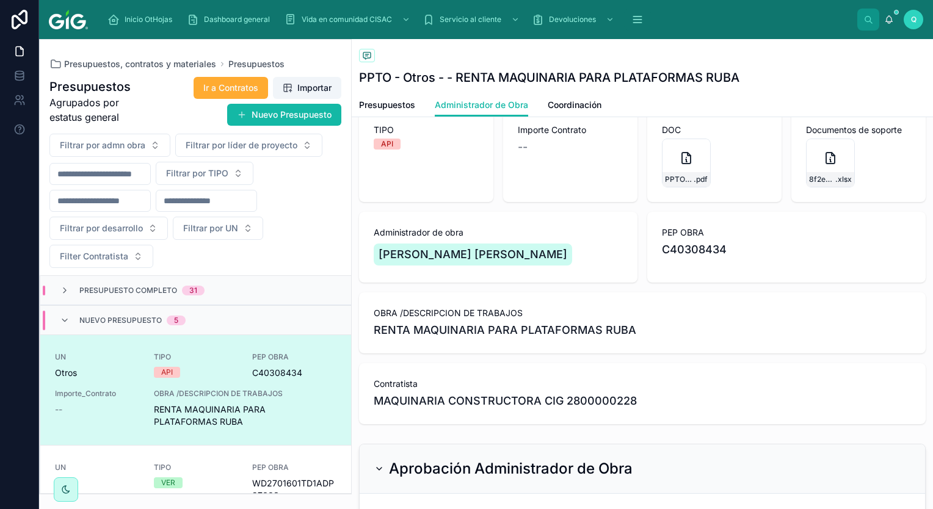
scroll to position [0, 0]
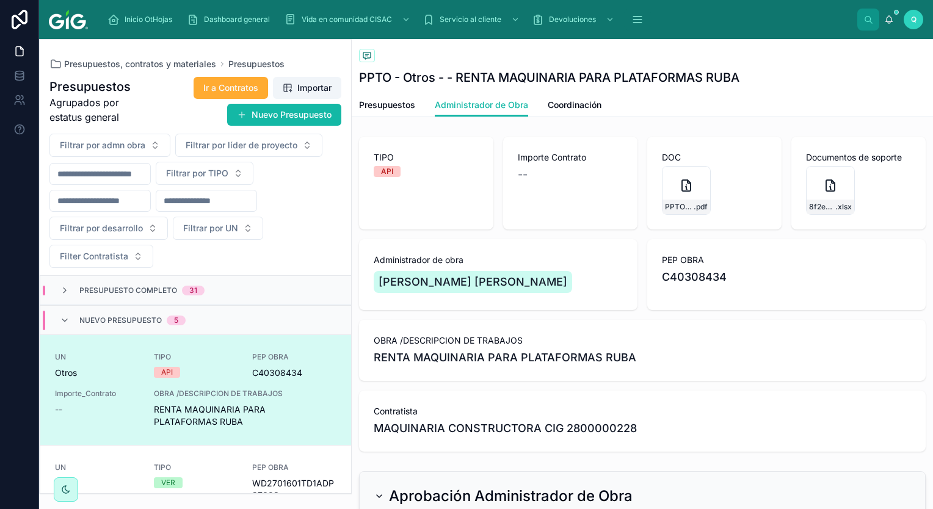
click at [546, 178] on div "--" at bounding box center [570, 174] width 105 height 17
click at [401, 107] on span "Presupuestos" at bounding box center [387, 105] width 56 height 12
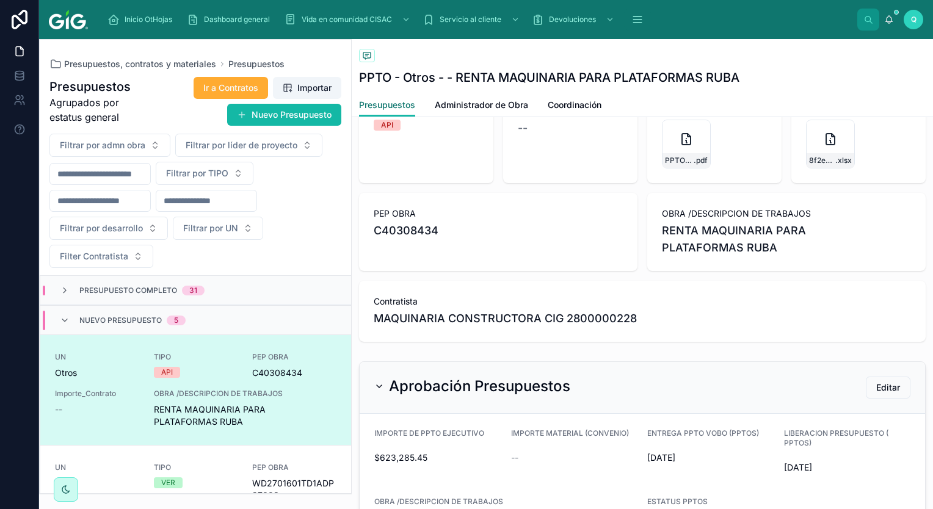
scroll to position [183, 0]
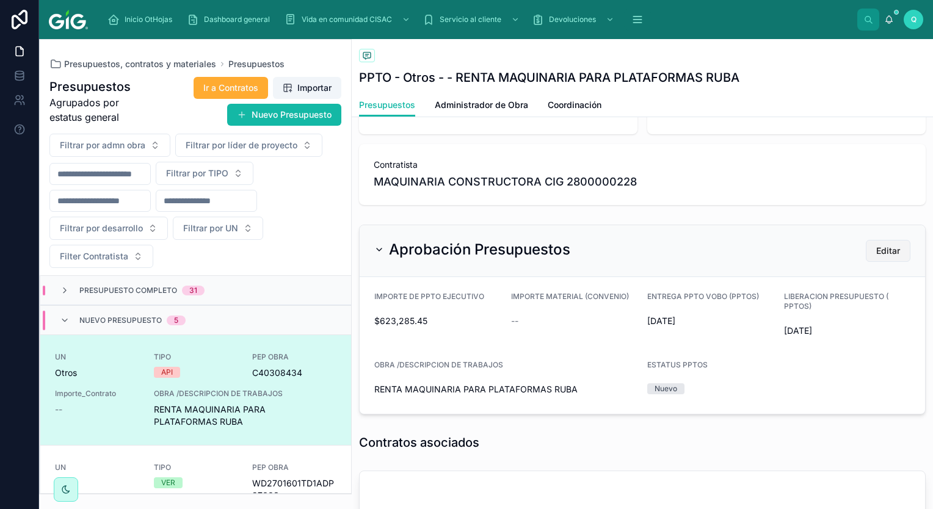
click at [876, 258] on button "Editar" at bounding box center [888, 251] width 45 height 22
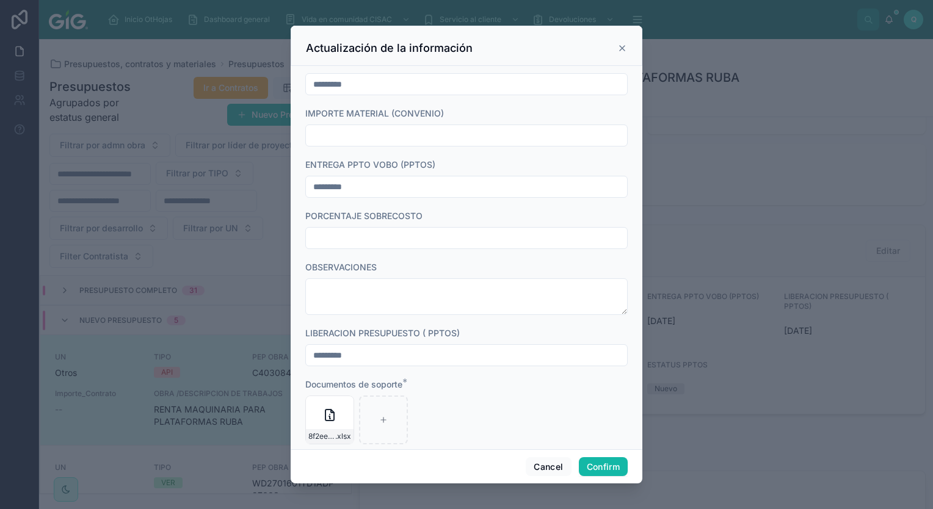
scroll to position [602, 0]
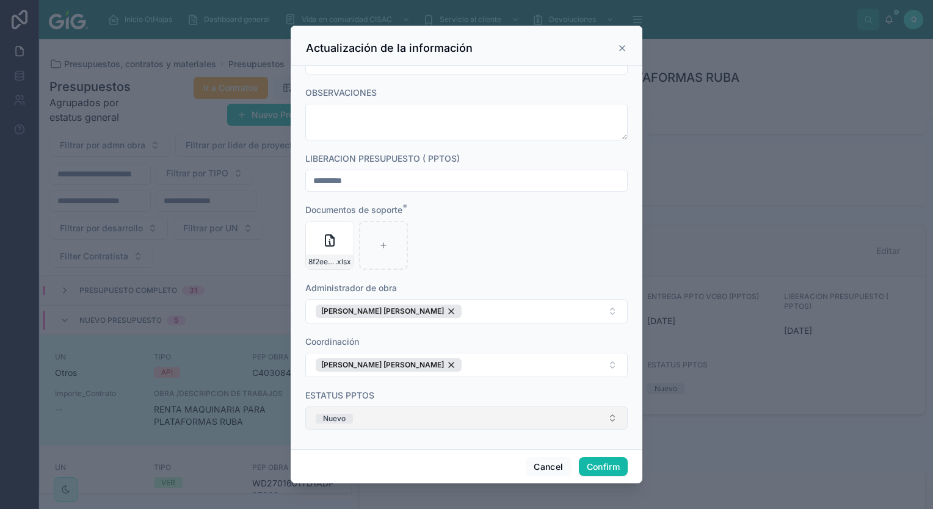
click at [432, 412] on button "Nuevo" at bounding box center [466, 418] width 322 height 23
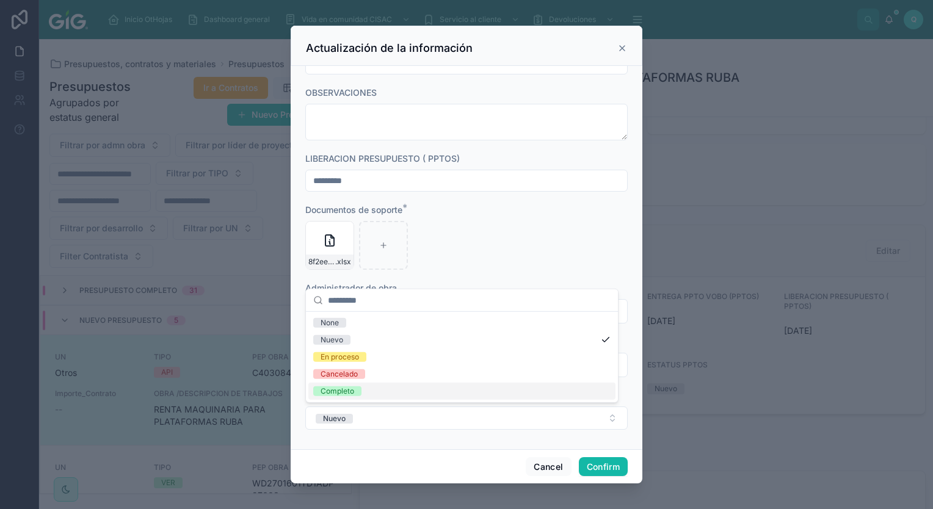
click at [383, 388] on div "Completo" at bounding box center [461, 391] width 307 height 17
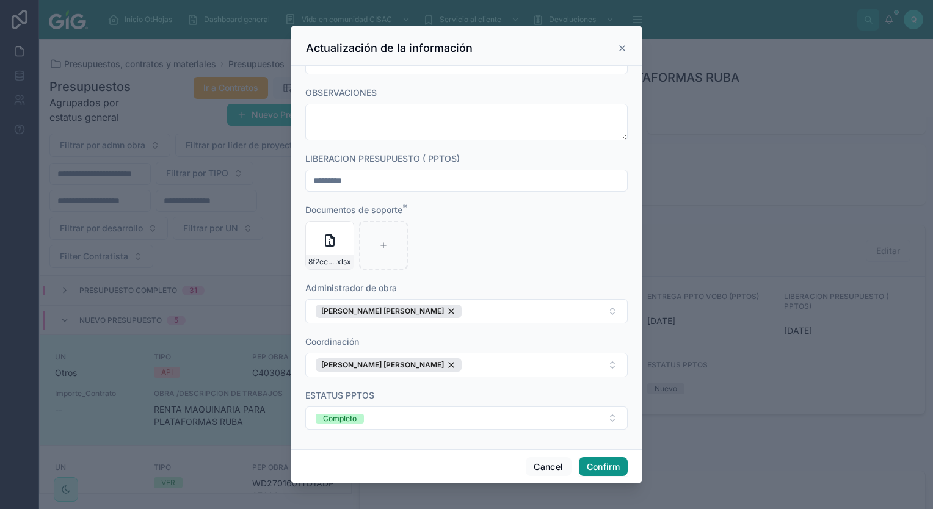
click at [599, 473] on button "Confirm" at bounding box center [603, 467] width 49 height 20
click at [612, 464] on button "Confirm" at bounding box center [603, 467] width 49 height 20
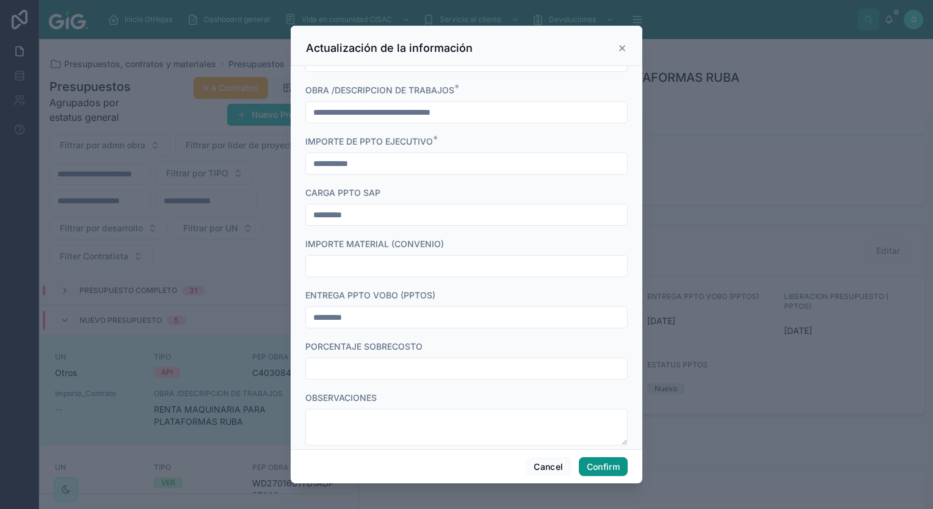
scroll to position [1, 0]
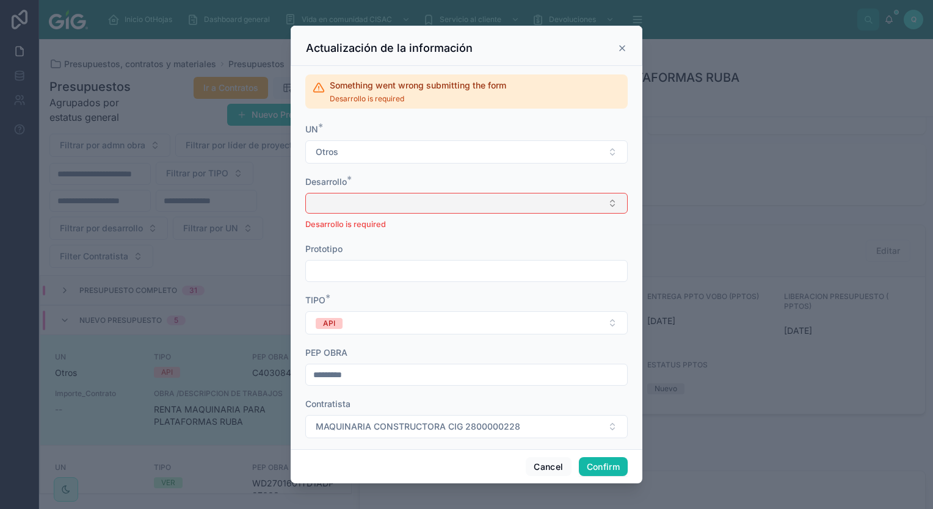
click at [486, 206] on button "Select Button" at bounding box center [466, 203] width 322 height 21
type input "*"
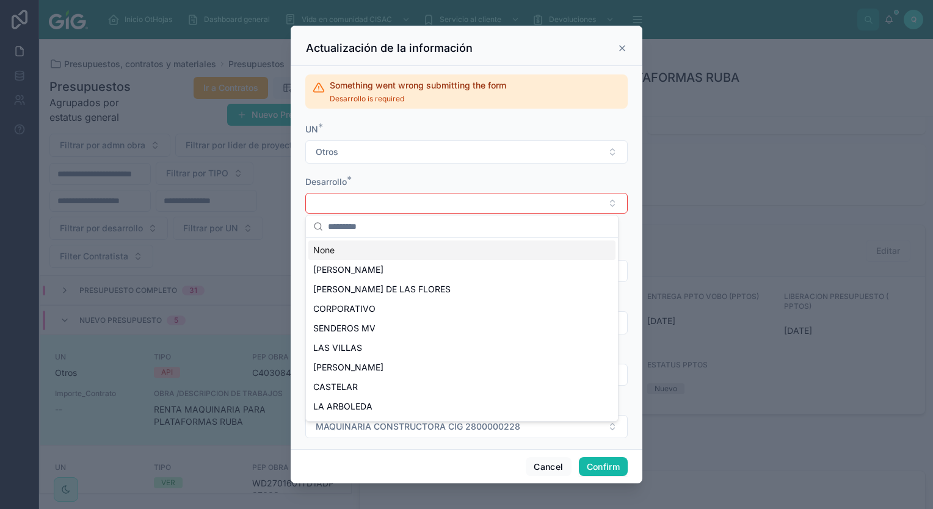
click at [464, 247] on div "None" at bounding box center [461, 251] width 307 height 20
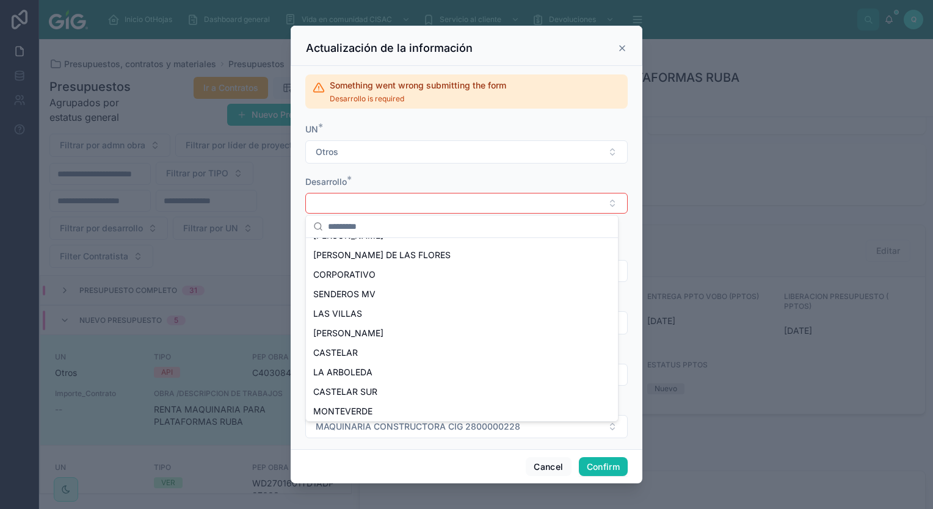
scroll to position [0, 0]
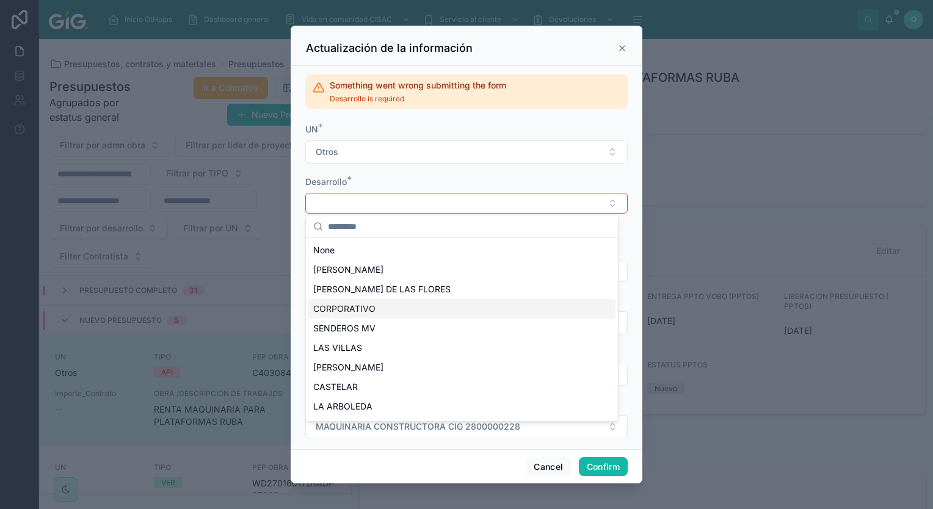
click at [390, 310] on div "CORPORATIVO" at bounding box center [461, 309] width 307 height 20
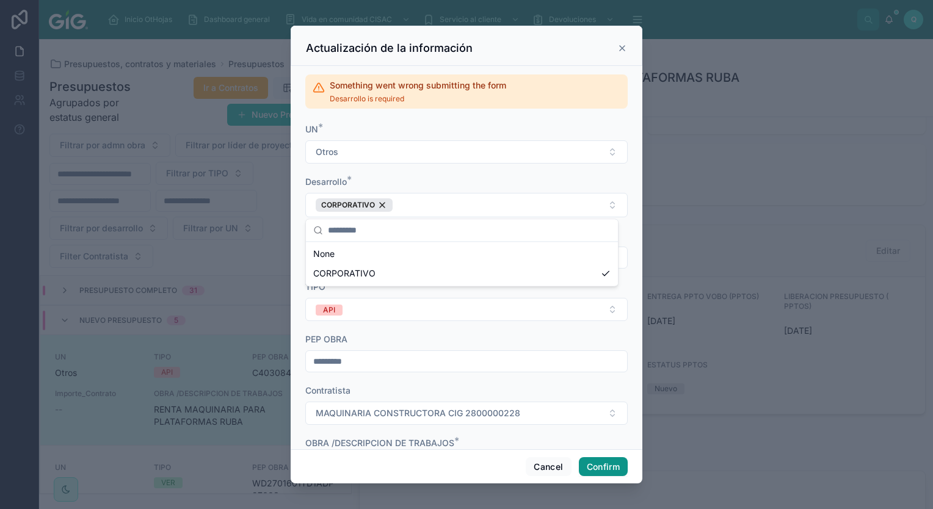
click at [601, 468] on button "Confirm" at bounding box center [603, 467] width 49 height 20
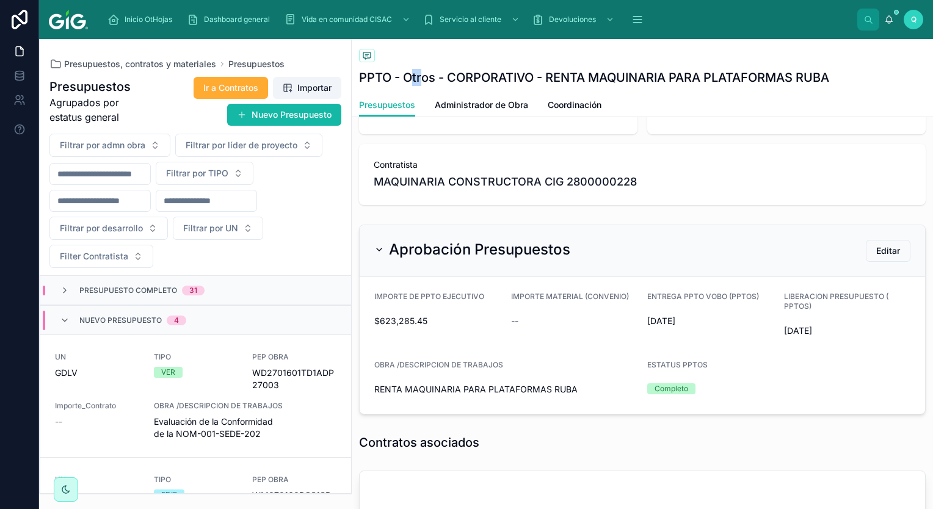
drag, startPoint x: 410, startPoint y: 77, endPoint x: 426, endPoint y: 77, distance: 15.3
click at [426, 77] on h1 "PPTO - Otros - CORPORATIVO - RENTA MAQUINARIA PARA PLATAFORMAS RUBA" at bounding box center [594, 77] width 470 height 17
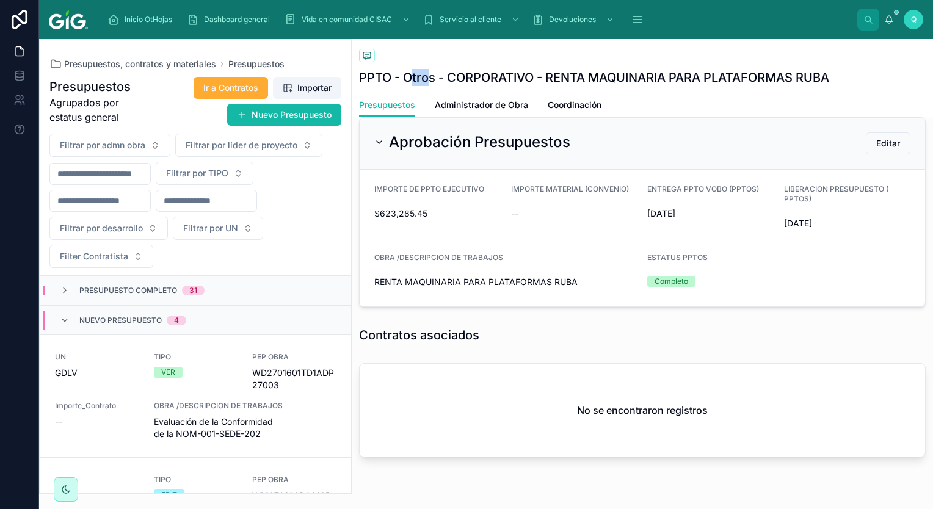
scroll to position [305, 0]
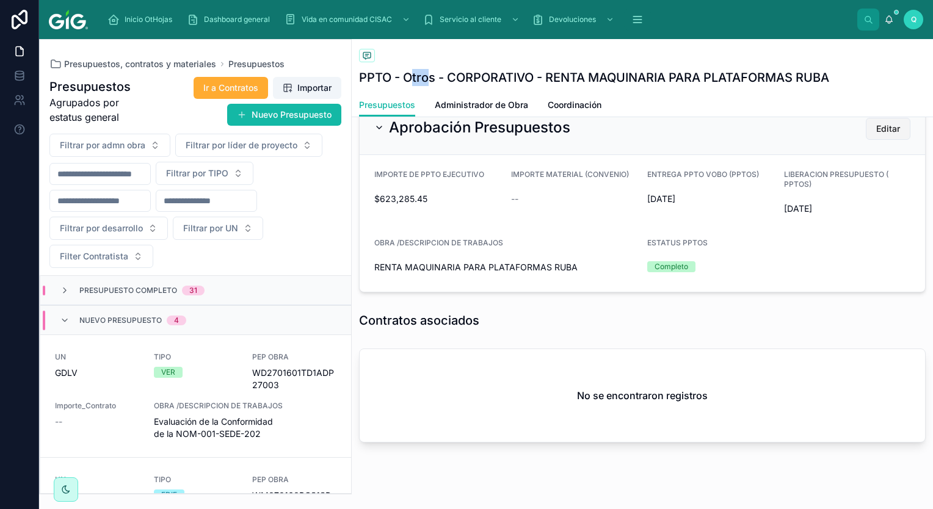
click at [876, 125] on span "Editar" at bounding box center [888, 129] width 24 height 12
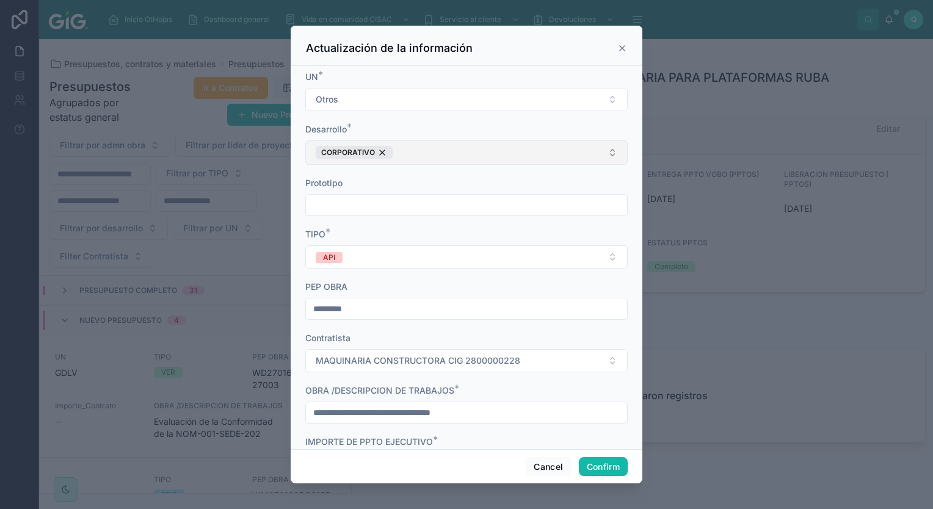
click at [471, 153] on button "CORPORATIVO" at bounding box center [466, 152] width 322 height 24
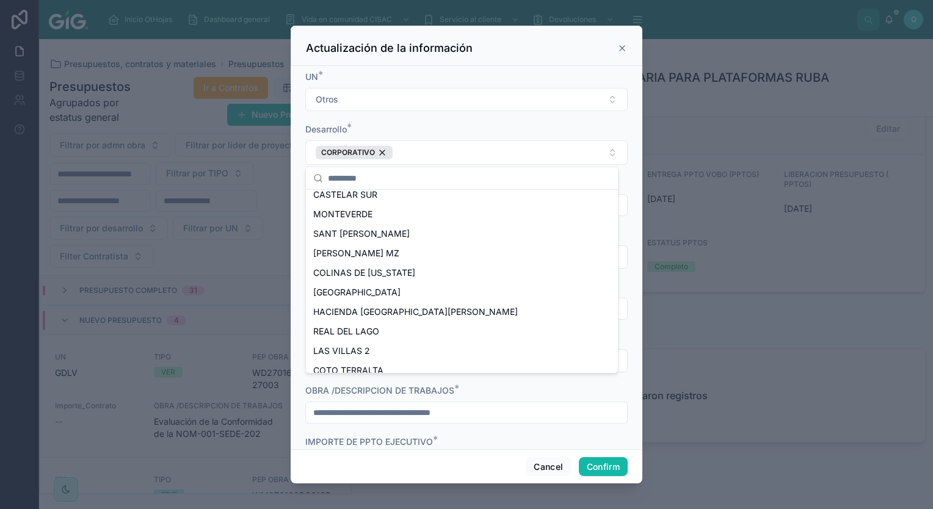
scroll to position [122, 0]
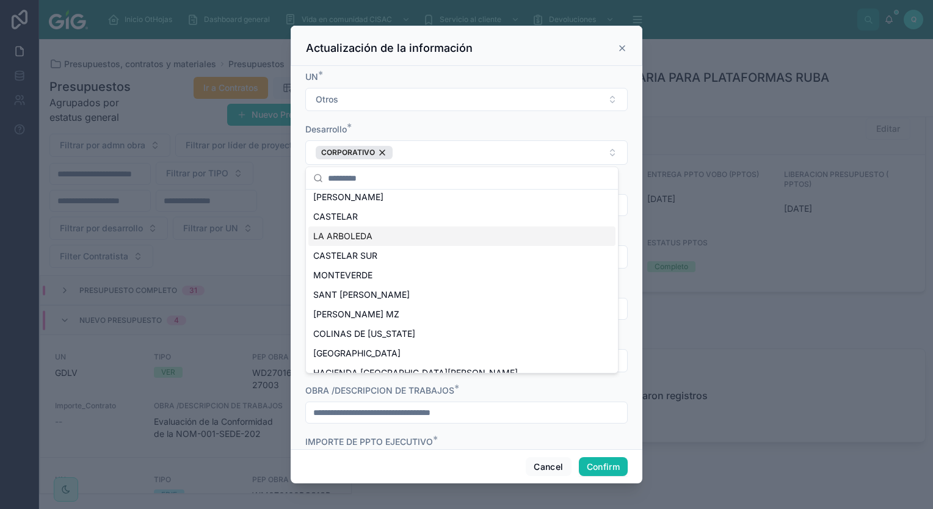
click at [408, 172] on input "text" at bounding box center [469, 178] width 283 height 22
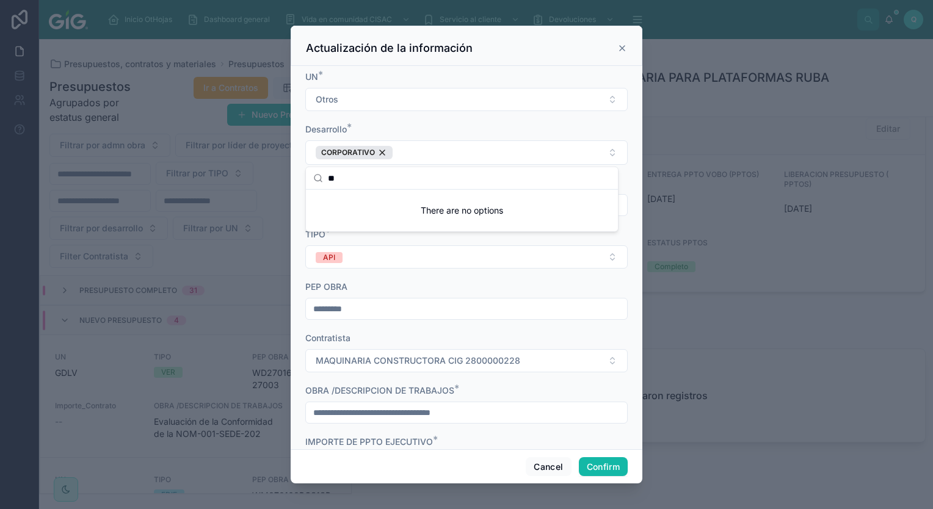
scroll to position [0, 0]
type input "*"
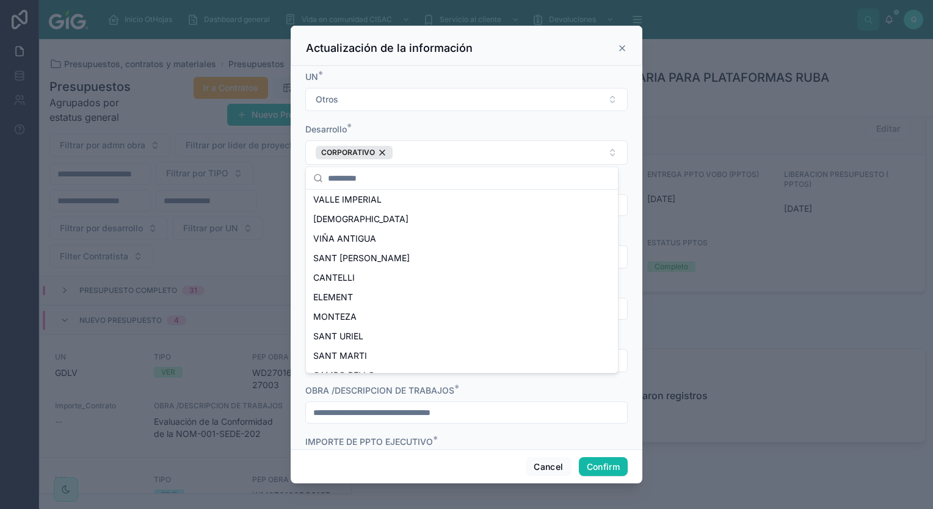
scroll to position [760, 0]
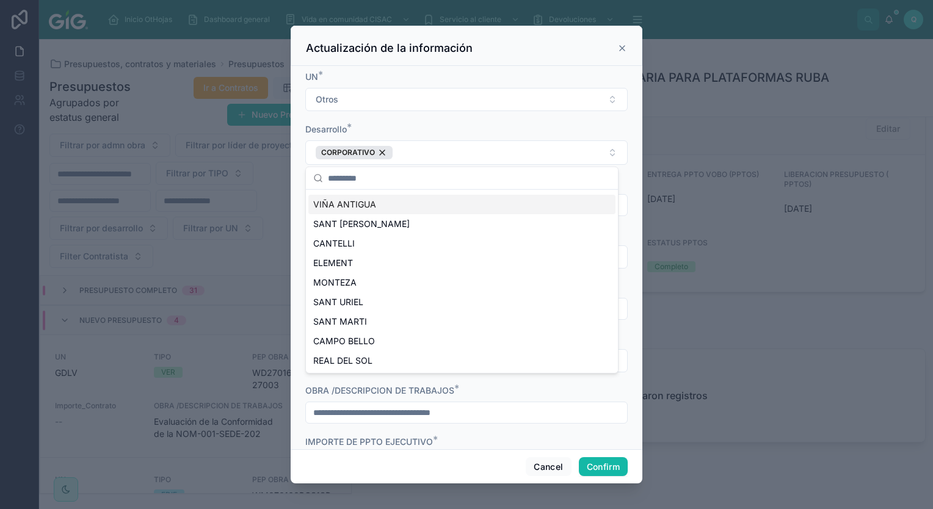
click at [623, 46] on icon at bounding box center [622, 48] width 10 height 10
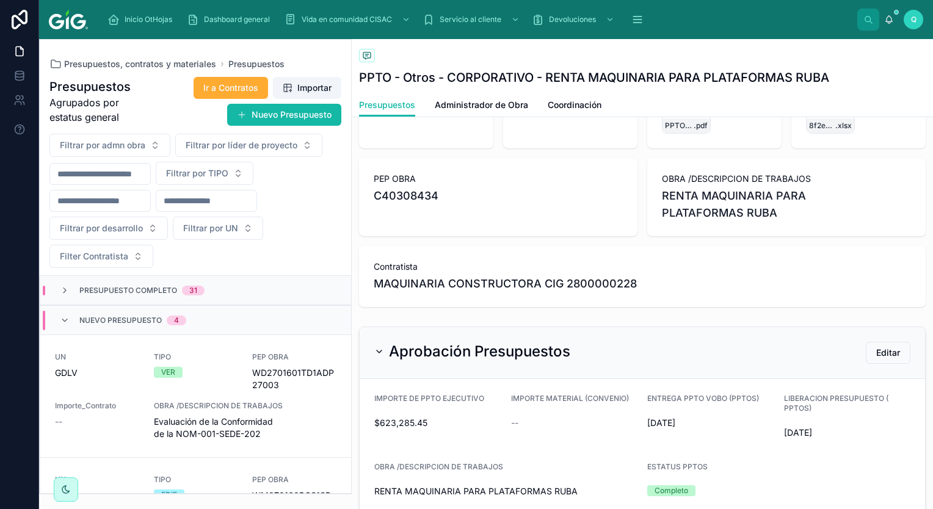
scroll to position [0, 0]
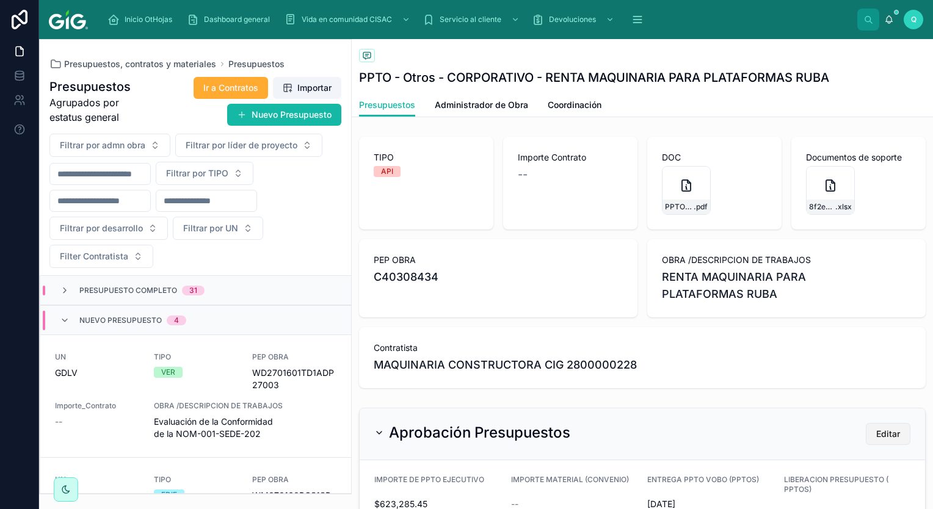
click at [876, 434] on span "Editar" at bounding box center [888, 434] width 24 height 12
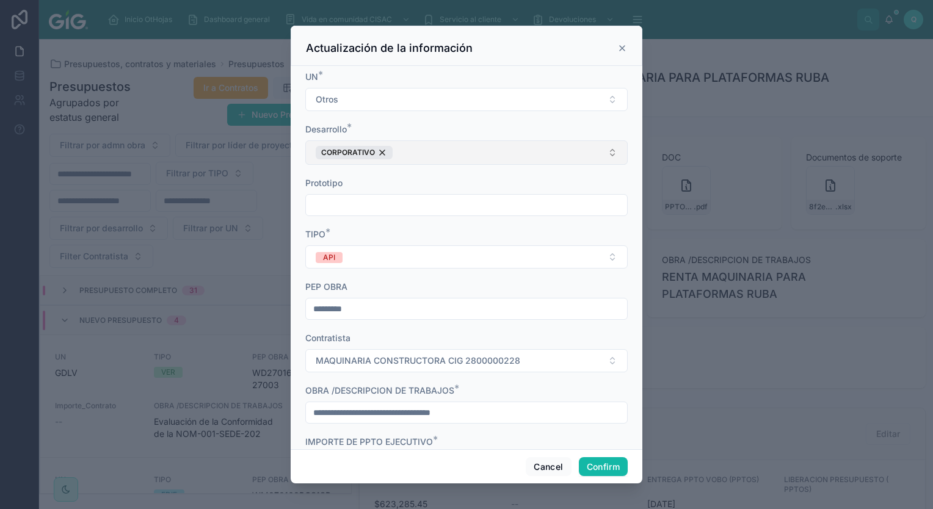
click at [478, 146] on button "CORPORATIVO" at bounding box center [466, 152] width 322 height 24
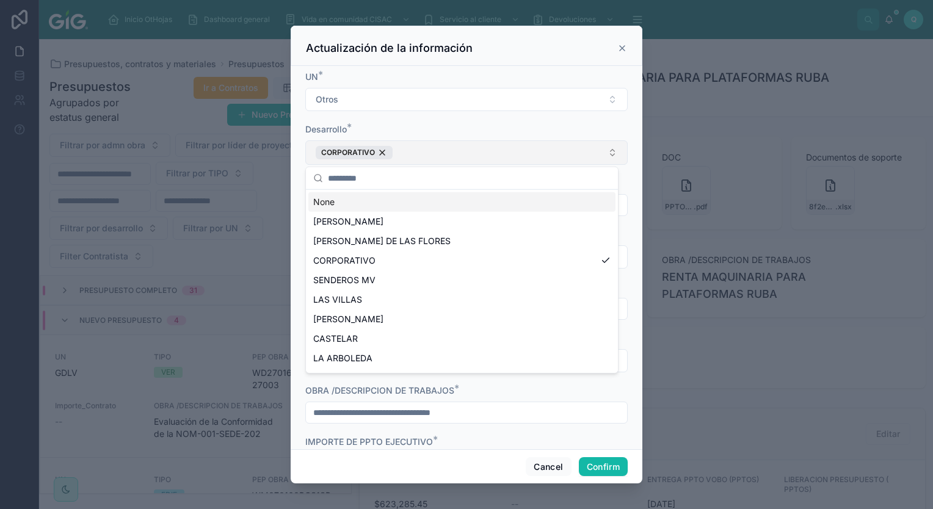
click at [478, 150] on button "CORPORATIVO" at bounding box center [466, 152] width 322 height 24
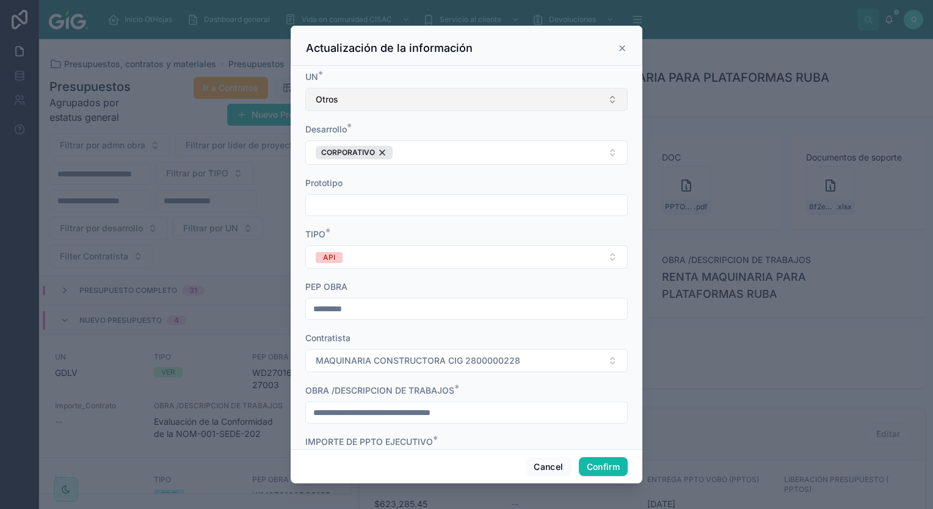
click at [481, 93] on button "Otros" at bounding box center [466, 99] width 322 height 23
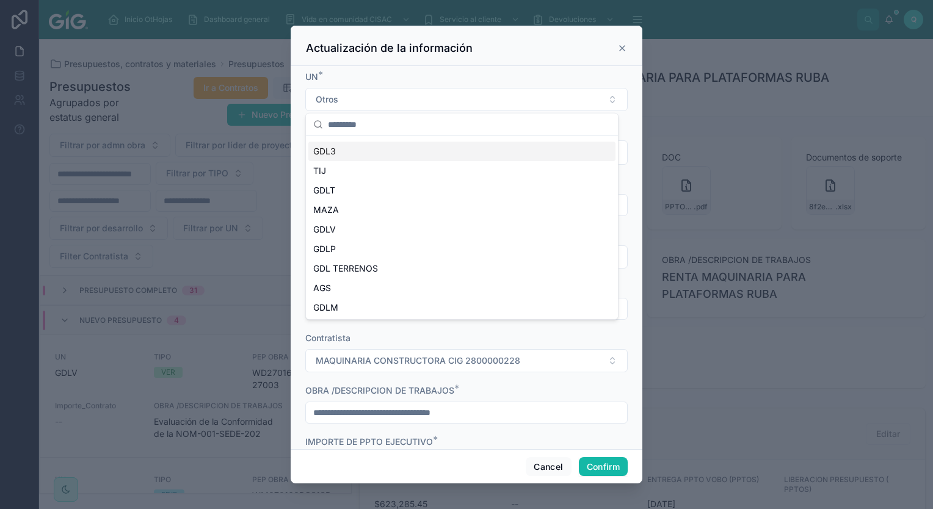
scroll to position [56, 0]
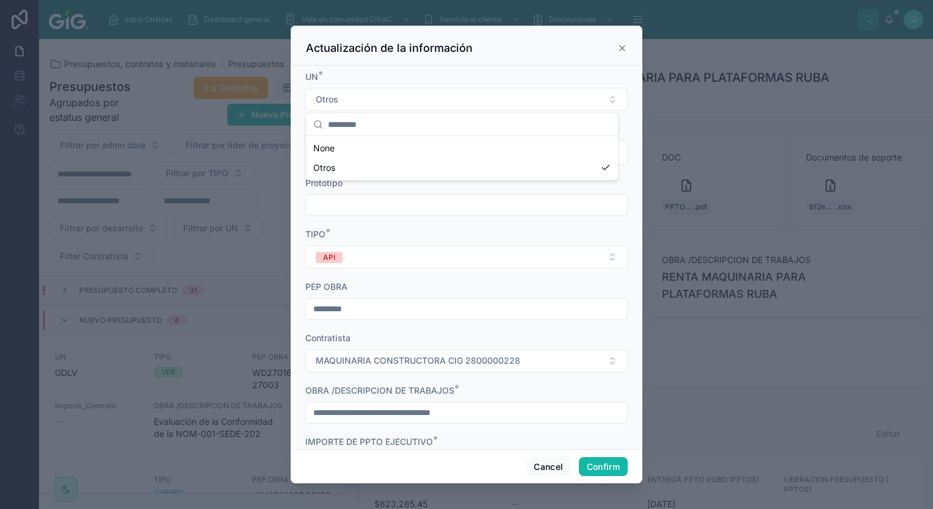
click at [625, 55] on div "Actualización de la información" at bounding box center [467, 46] width 352 height 40
click at [624, 50] on icon at bounding box center [622, 48] width 5 height 5
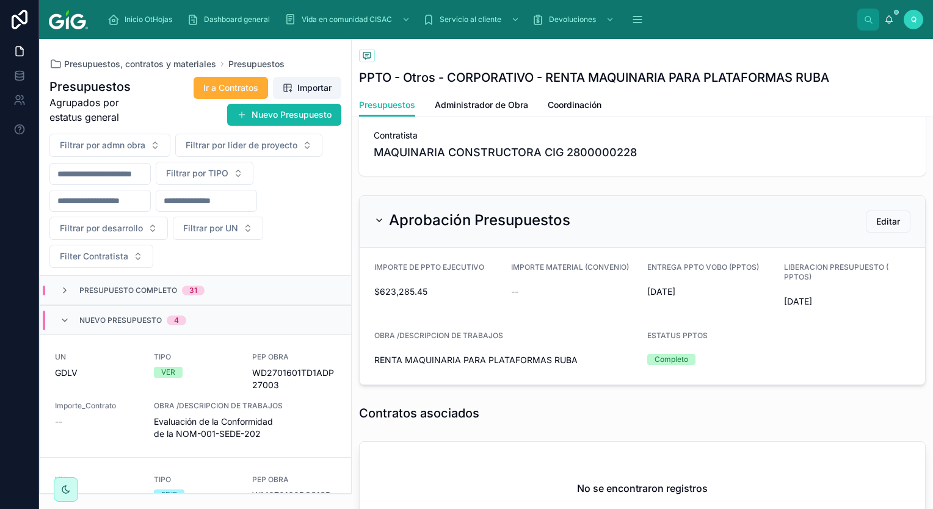
scroll to position [122, 0]
